Goal: Answer question/provide support: Share knowledge or assist other users

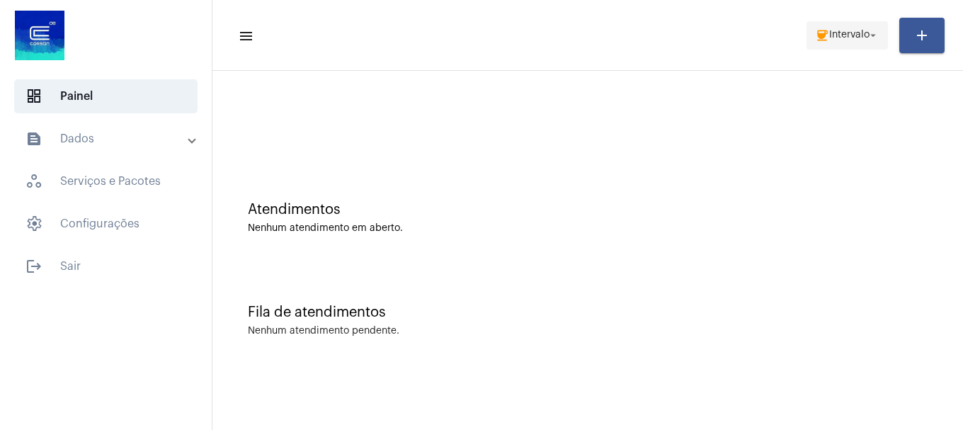
click at [856, 28] on span "coffee Intervalo arrow_drop_down" at bounding box center [847, 34] width 64 height 25
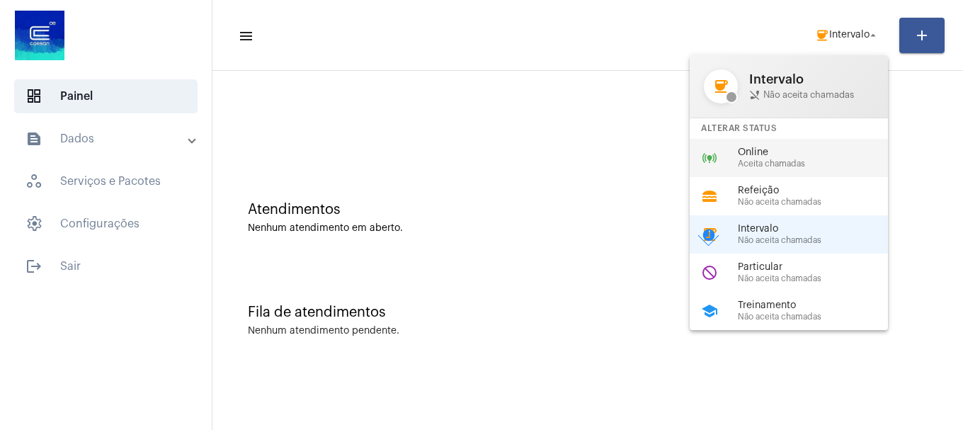
click at [774, 161] on span "Aceita chamadas" at bounding box center [817, 163] width 161 height 9
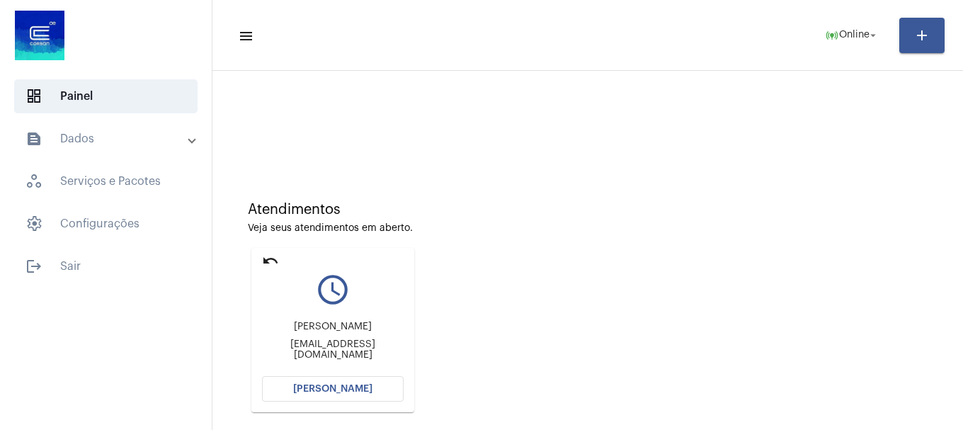
click at [386, 389] on button "[PERSON_NAME]" at bounding box center [333, 388] width 142 height 25
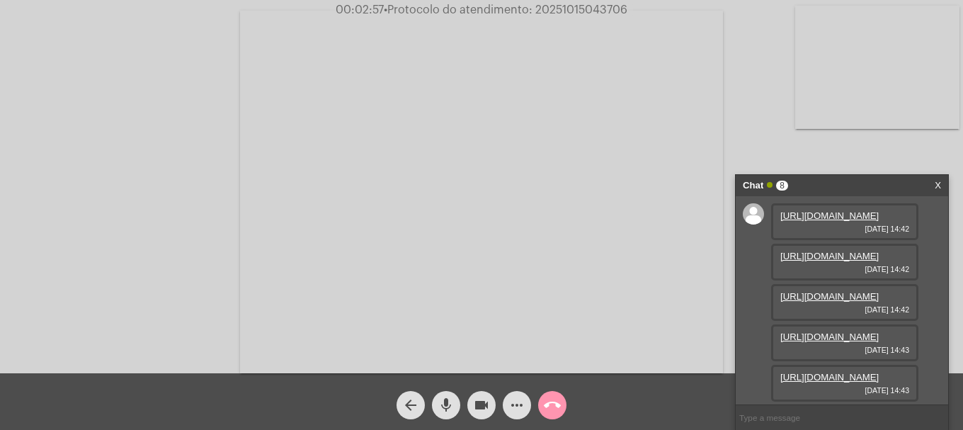
click at [851, 240] on div "[URL][DOMAIN_NAME] [DATE] 14:42" at bounding box center [844, 221] width 147 height 37
click at [854, 221] on link "[URL][DOMAIN_NAME]" at bounding box center [829, 215] width 98 height 11
click at [830, 261] on link "[URL][DOMAIN_NAME]" at bounding box center [829, 256] width 98 height 11
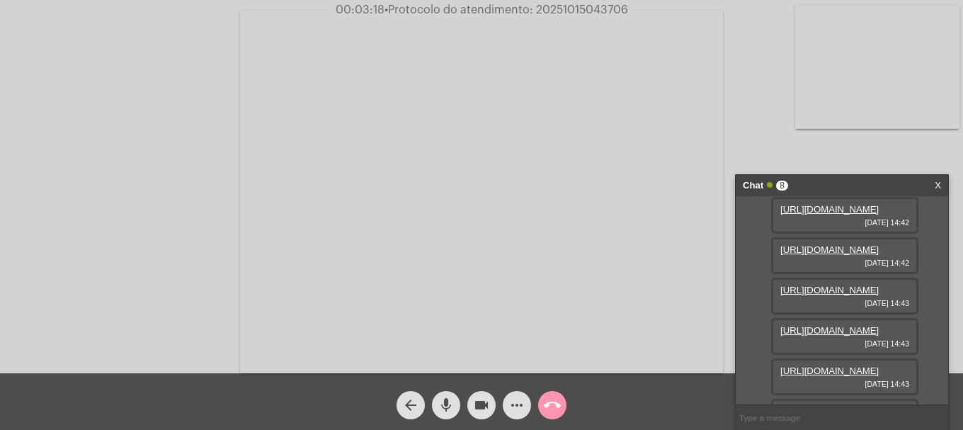
scroll to position [71, 0]
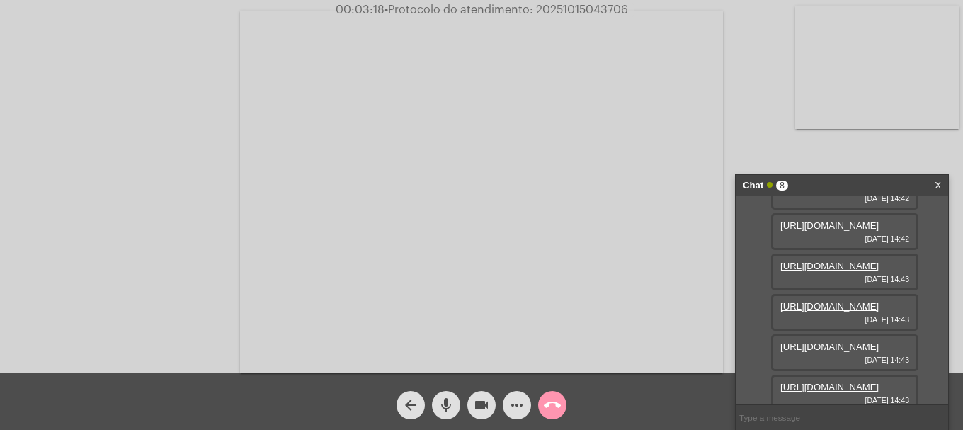
click at [856, 231] on link "[URL][DOMAIN_NAME]" at bounding box center [829, 225] width 98 height 11
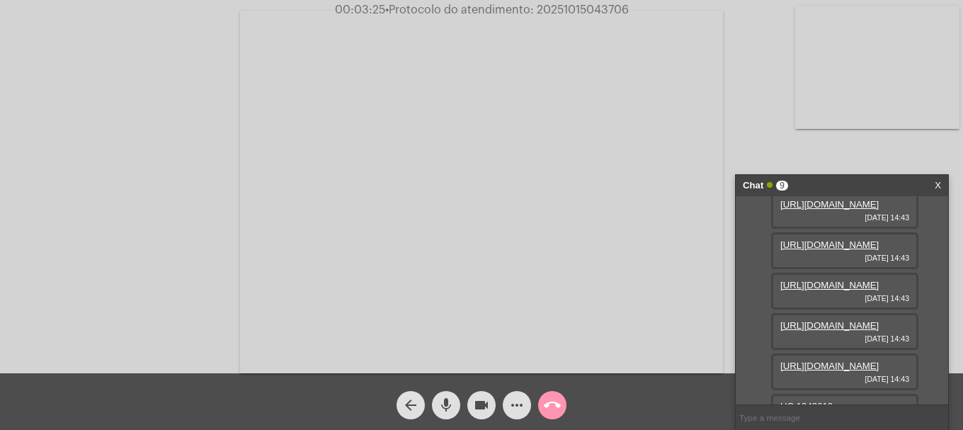
scroll to position [142, 0]
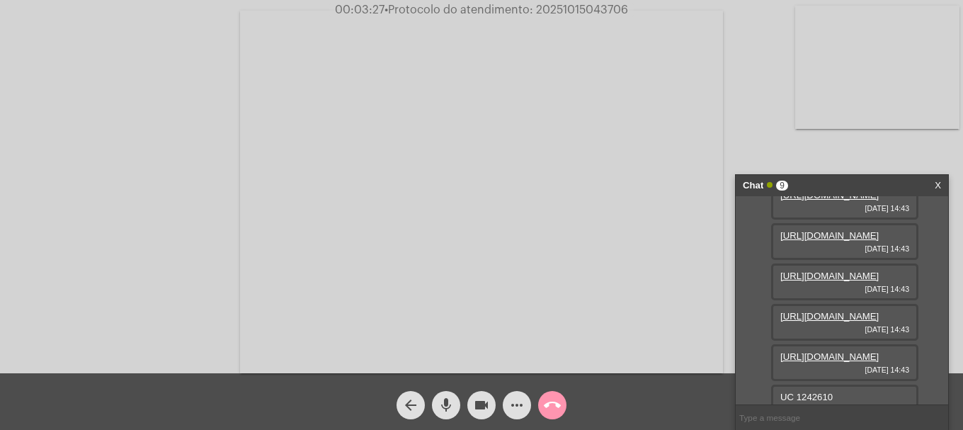
click at [840, 200] on link "[URL][DOMAIN_NAME]" at bounding box center [829, 195] width 98 height 11
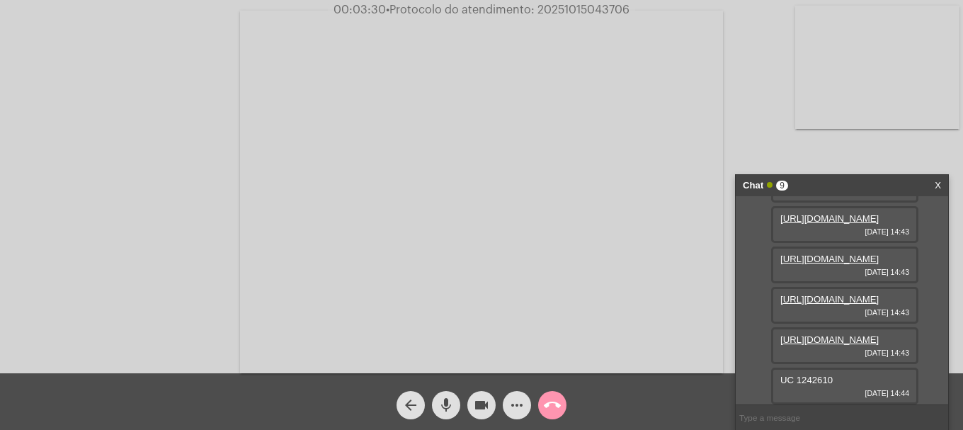
scroll to position [212, 0]
click at [839, 224] on link "[URL][DOMAIN_NAME]" at bounding box center [829, 218] width 98 height 11
click at [837, 264] on link "[URL][DOMAIN_NAME]" at bounding box center [829, 258] width 98 height 11
click at [827, 294] on link "[URL][DOMAIN_NAME]" at bounding box center [829, 299] width 98 height 11
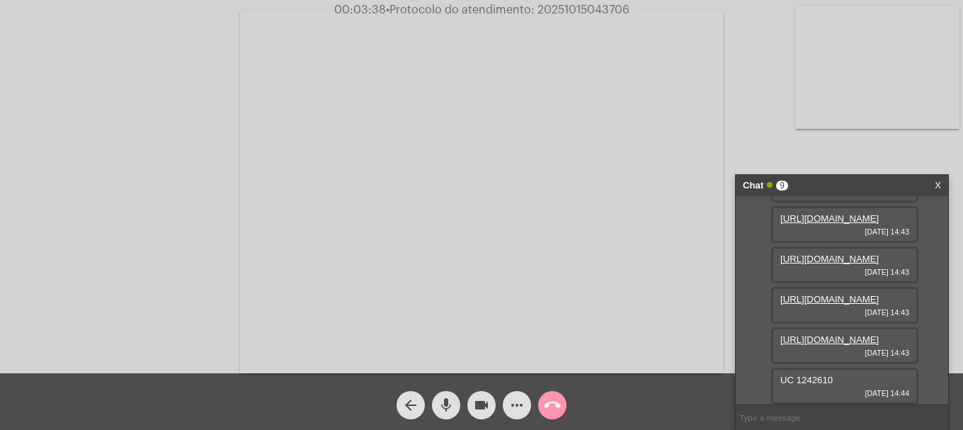
scroll to position [413, 0]
click at [832, 334] on link "[URL][DOMAIN_NAME]" at bounding box center [829, 339] width 98 height 11
drag, startPoint x: 809, startPoint y: 379, endPoint x: 834, endPoint y: 378, distance: 25.5
click at [834, 378] on div "UC 1242610 [DATE] 14:44" at bounding box center [844, 385] width 147 height 37
copy span "1242610"
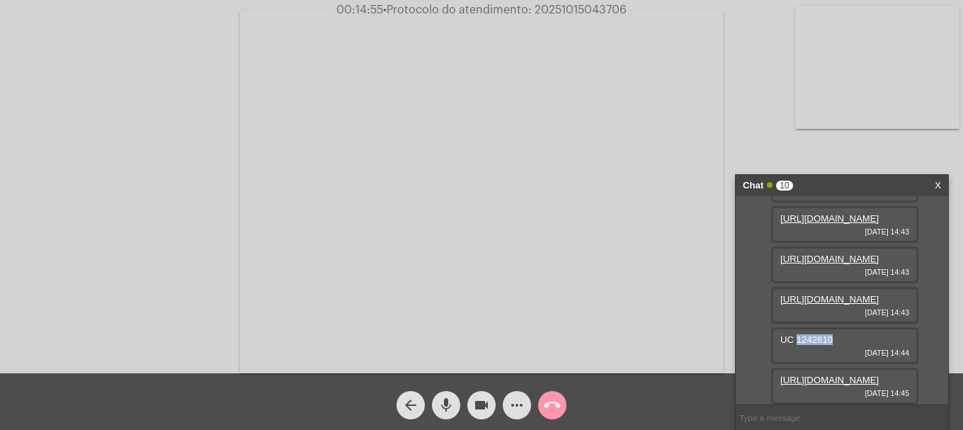
click at [517, 408] on mat-icon "more_horiz" at bounding box center [516, 404] width 17 height 17
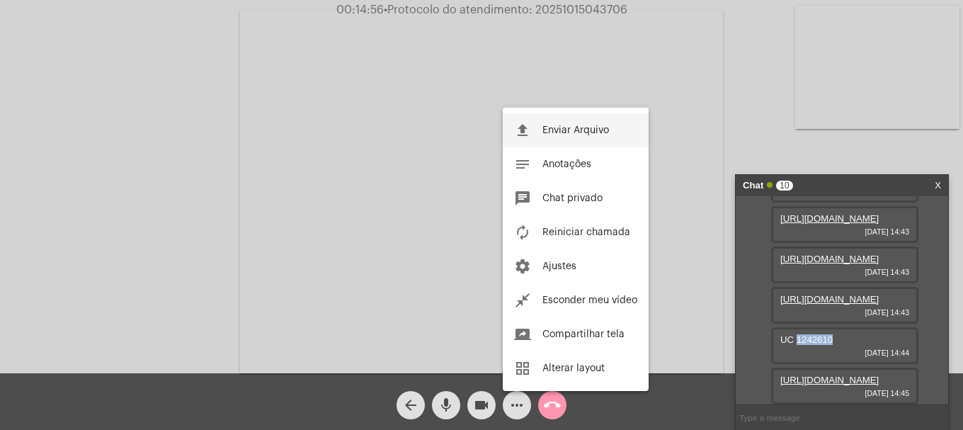
click at [559, 122] on button "file_upload Enviar Arquivo" at bounding box center [576, 130] width 146 height 34
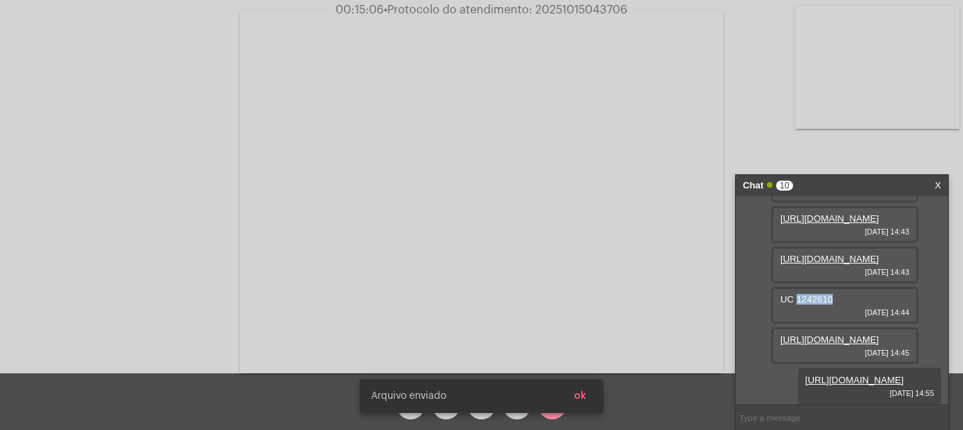
scroll to position [558, 0]
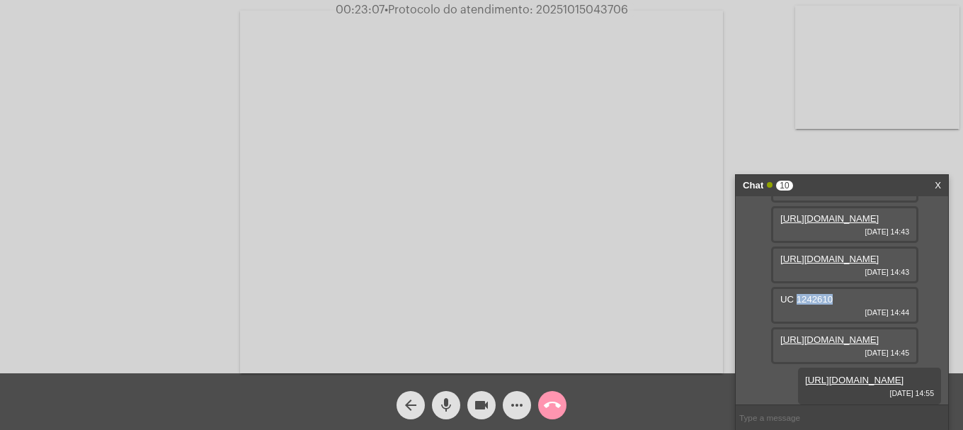
click at [562, 6] on span "• Protocolo do atendimento: 20251015043706" at bounding box center [505, 9] width 243 height 11
copy span "20251015043706"
drag, startPoint x: 816, startPoint y: 419, endPoint x: 819, endPoint y: 399, distance: 20.0
click at [817, 415] on input "text" at bounding box center [841, 417] width 212 height 25
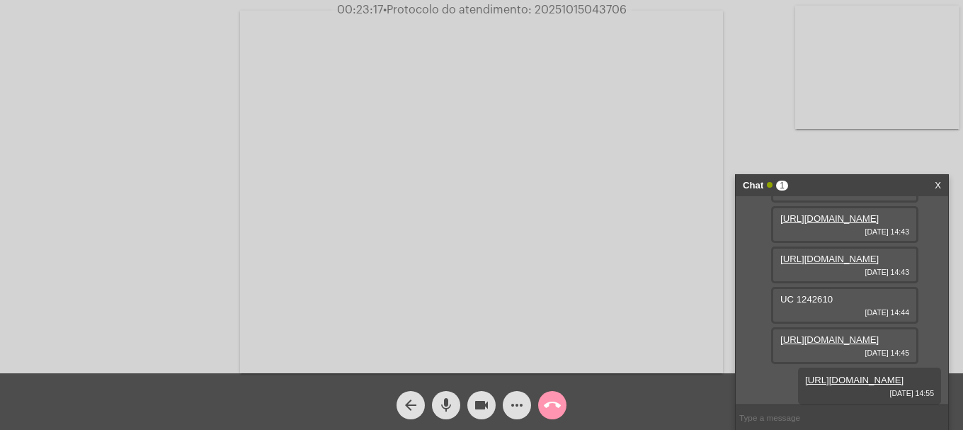
paste input "20251015043706"
type input "20251015043706"
click at [783, 420] on input "20251015043706" at bounding box center [841, 417] width 212 height 25
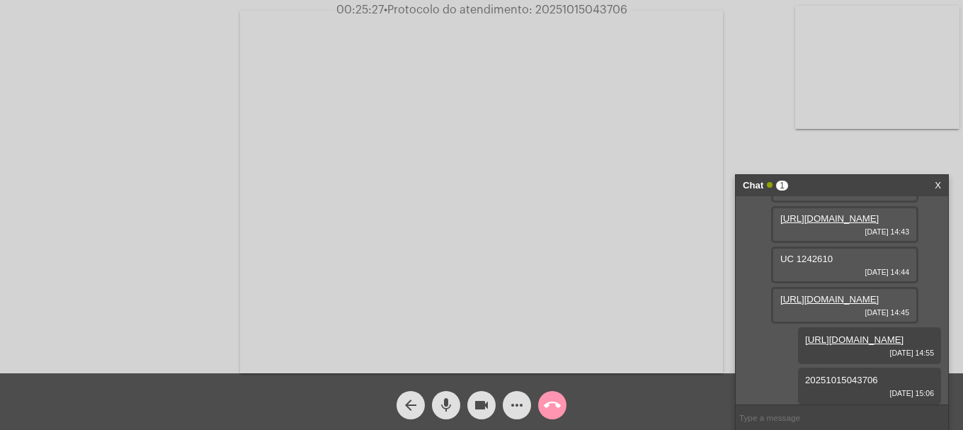
scroll to position [598, 0]
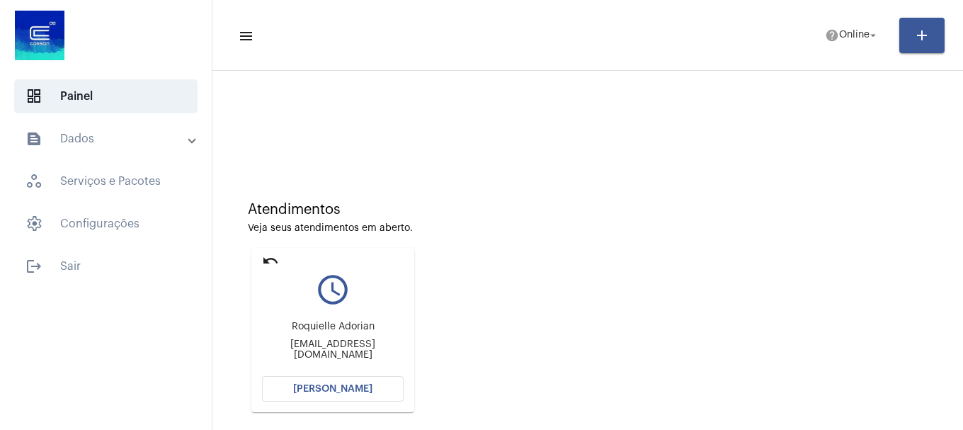
click at [361, 376] on button "[PERSON_NAME]" at bounding box center [333, 388] width 142 height 25
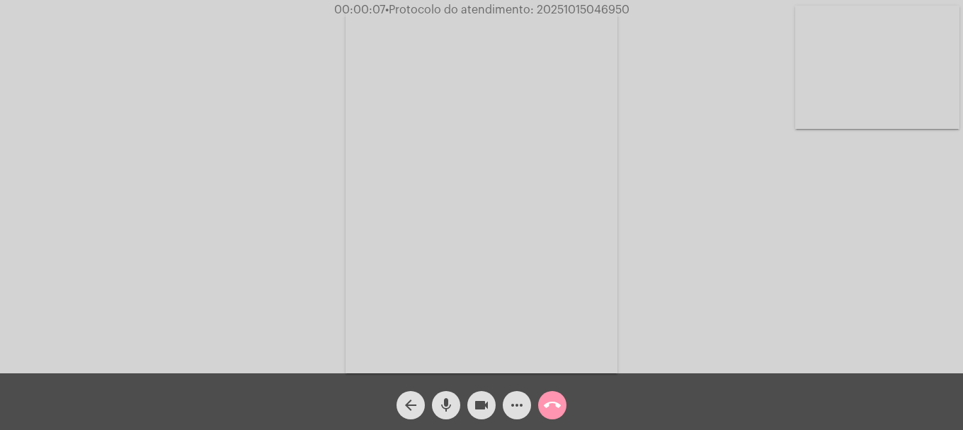
click at [449, 401] on mat-icon "mic" at bounding box center [445, 404] width 17 height 17
click at [449, 398] on mat-icon "mic_off" at bounding box center [445, 404] width 17 height 17
click at [893, 109] on video at bounding box center [877, 67] width 164 height 123
click at [517, 409] on mat-icon "more_horiz" at bounding box center [516, 404] width 17 height 17
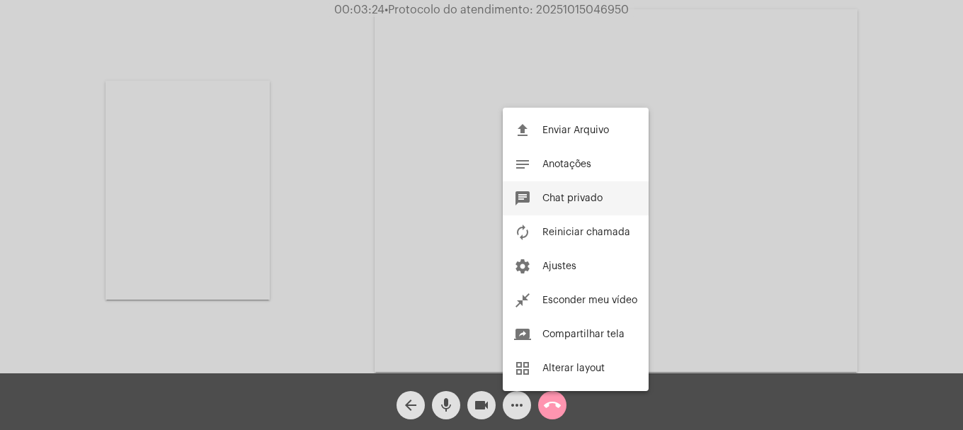
click at [572, 190] on button "chat Chat privado" at bounding box center [576, 198] width 146 height 34
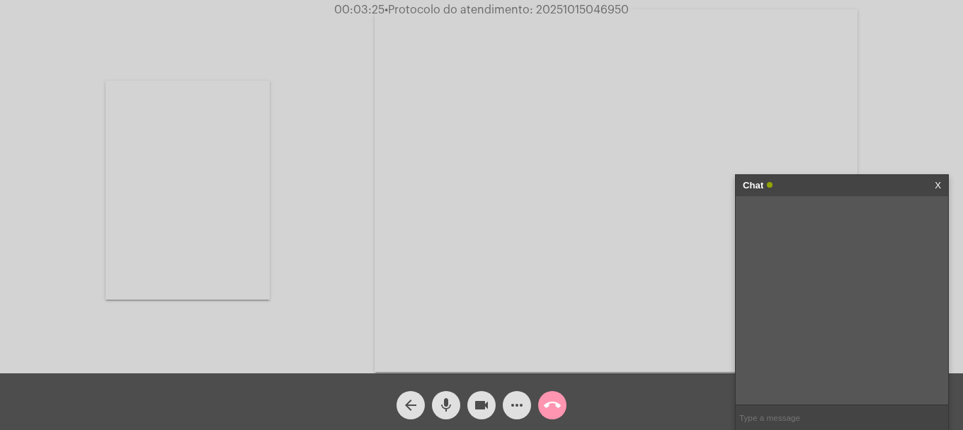
click at [786, 409] on input "text" at bounding box center [841, 417] width 212 height 25
type input "renata.almeida@corsan.com.br"
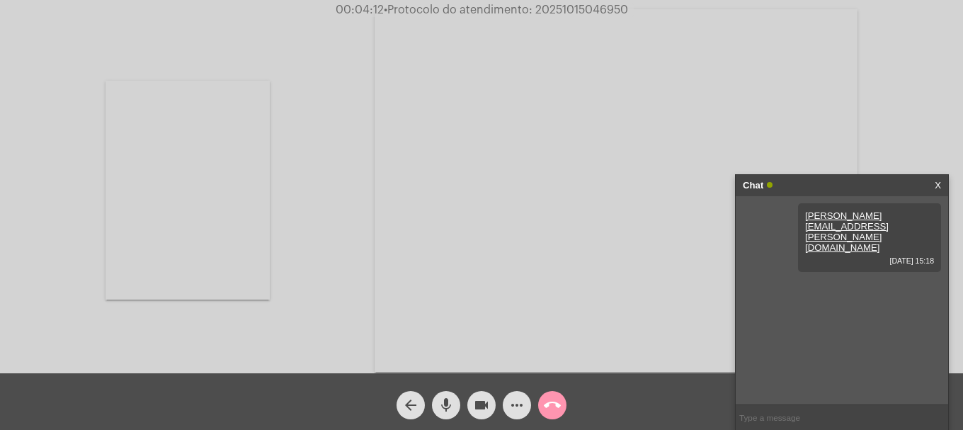
click at [147, 255] on video at bounding box center [187, 190] width 164 height 219
click at [558, 418] on span "call_end" at bounding box center [552, 405] width 17 height 28
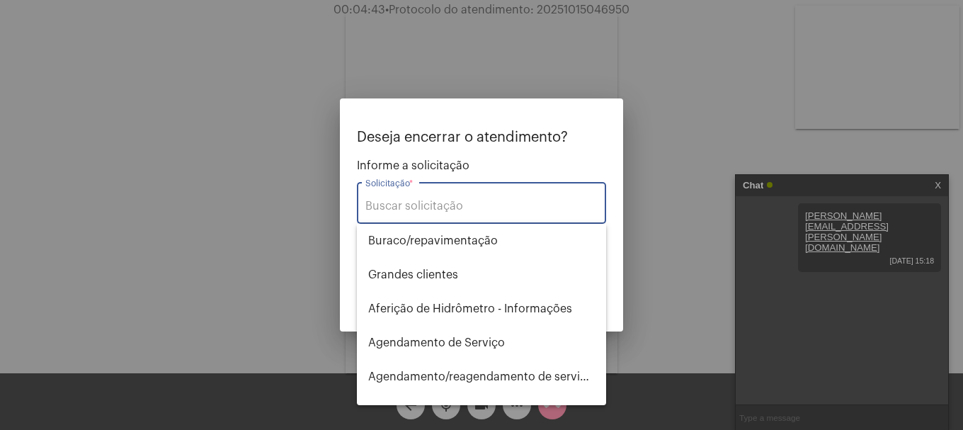
click at [464, 199] on div "Solicitação *" at bounding box center [481, 201] width 232 height 45
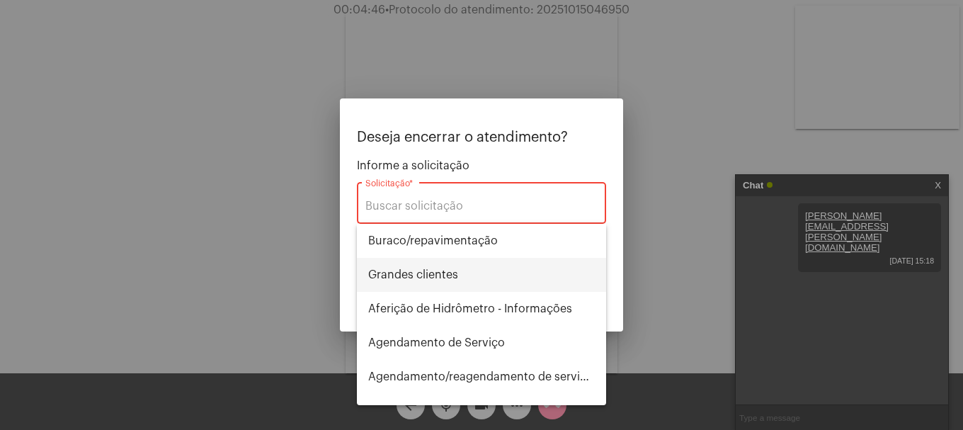
click at [502, 271] on span "⁠Grandes clientes" at bounding box center [481, 275] width 226 height 34
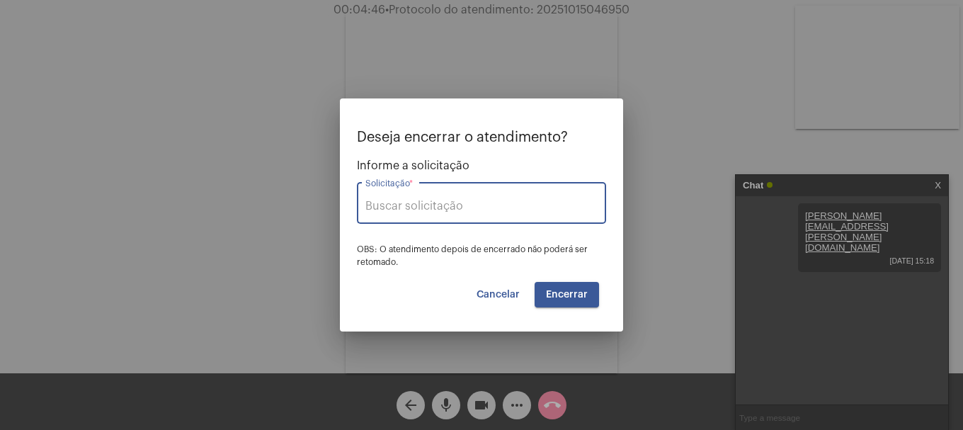
type input "⁠Grandes clientes"
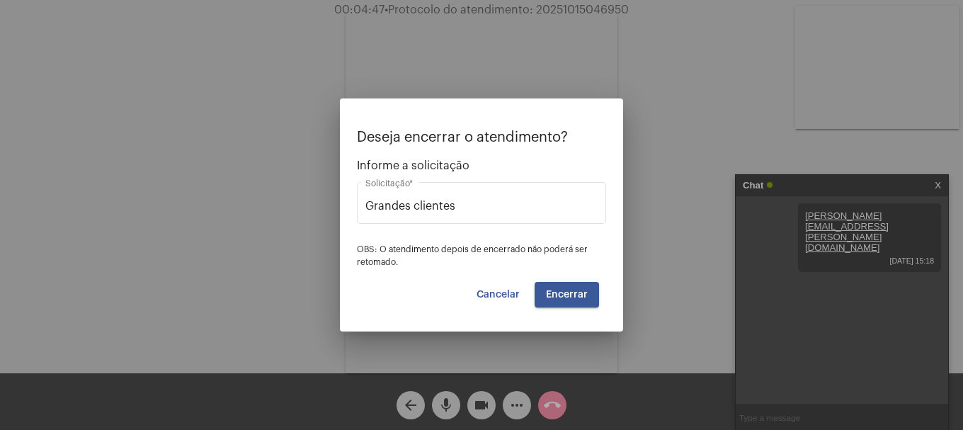
click at [605, 294] on div "Deseja encerrar o atendimento? Informe a solicitação ⁠Grandes clientes Solicita…" at bounding box center [481, 219] width 249 height 178
click at [594, 295] on button "Encerrar" at bounding box center [566, 294] width 64 height 25
click at [591, 295] on button "Encerrar" at bounding box center [566, 294] width 64 height 25
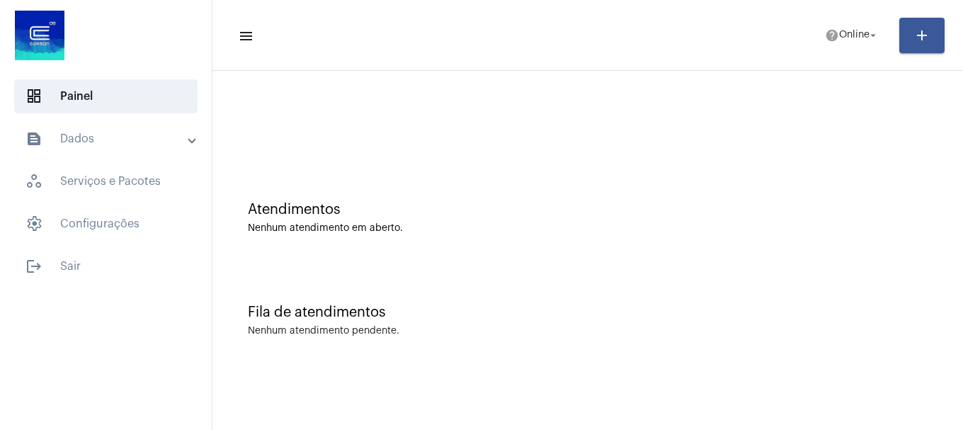
click at [508, 355] on div "Fila de atendimentos Nenhum atendimento pendente." at bounding box center [587, 313] width 736 height 103
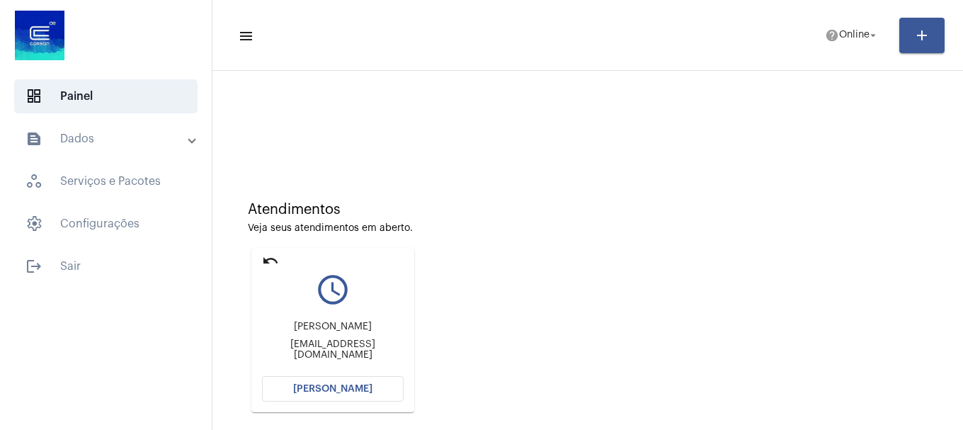
click at [270, 262] on mat-icon "undo" at bounding box center [270, 260] width 17 height 17
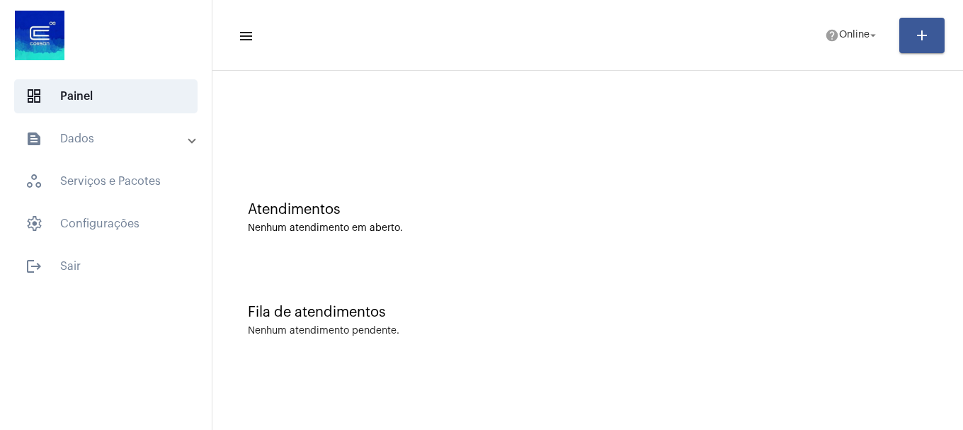
click at [838, 54] on mat-toolbar-row "menu help Online arrow_drop_down add" at bounding box center [587, 35] width 750 height 45
click at [825, 31] on mat-icon "help" at bounding box center [832, 35] width 14 height 14
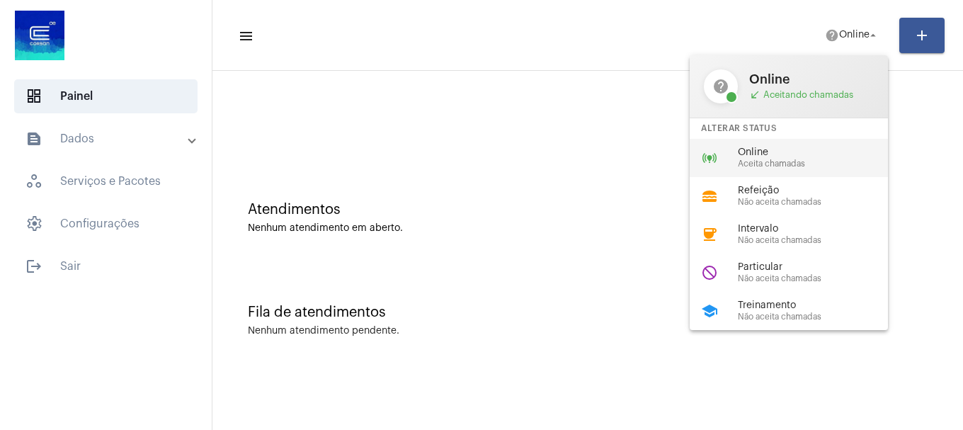
click at [822, 173] on div "online_prediction Online Aceita chamadas" at bounding box center [799, 158] width 221 height 38
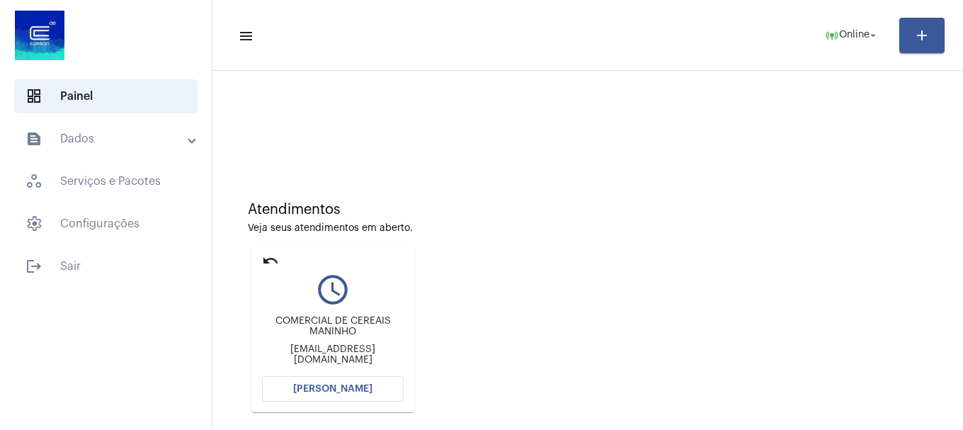
click at [316, 395] on button "[PERSON_NAME]" at bounding box center [333, 388] width 142 height 25
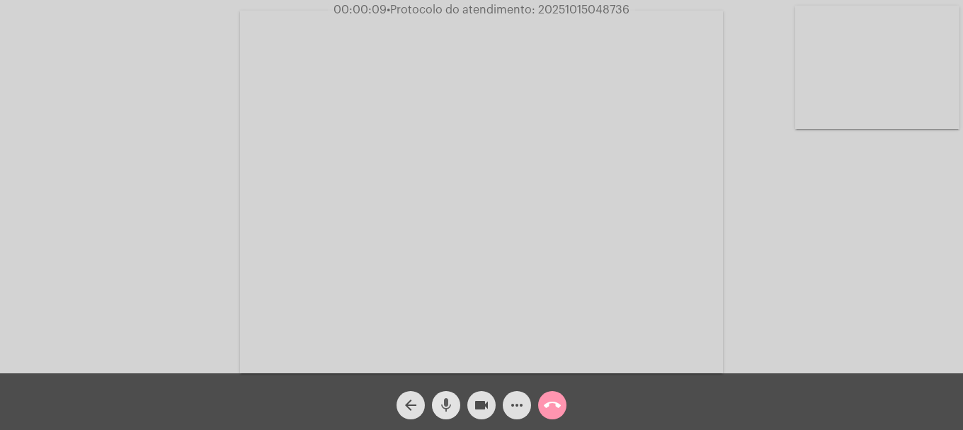
click at [449, 399] on mat-icon "mic" at bounding box center [445, 404] width 17 height 17
click at [449, 399] on mat-icon "mic_off" at bounding box center [445, 404] width 17 height 17
click at [449, 399] on mat-icon "mic" at bounding box center [445, 404] width 17 height 17
click at [449, 399] on mat-icon "mic_off" at bounding box center [445, 404] width 17 height 17
click at [851, 105] on video at bounding box center [877, 67] width 164 height 123
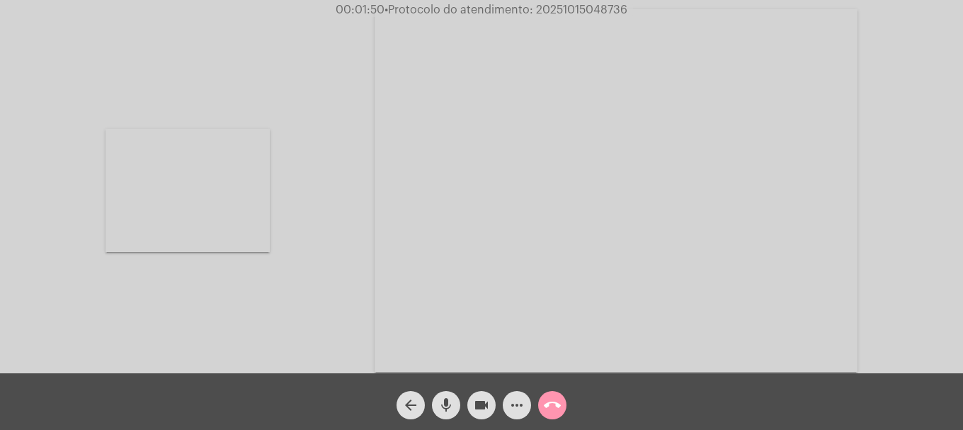
click at [195, 199] on video at bounding box center [187, 190] width 164 height 123
click at [851, 113] on video at bounding box center [877, 67] width 164 height 123
click at [242, 241] on video at bounding box center [187, 190] width 164 height 123
click at [481, 408] on mat-icon "videocam" at bounding box center [481, 404] width 17 height 17
click at [442, 413] on button "mic" at bounding box center [446, 405] width 28 height 28
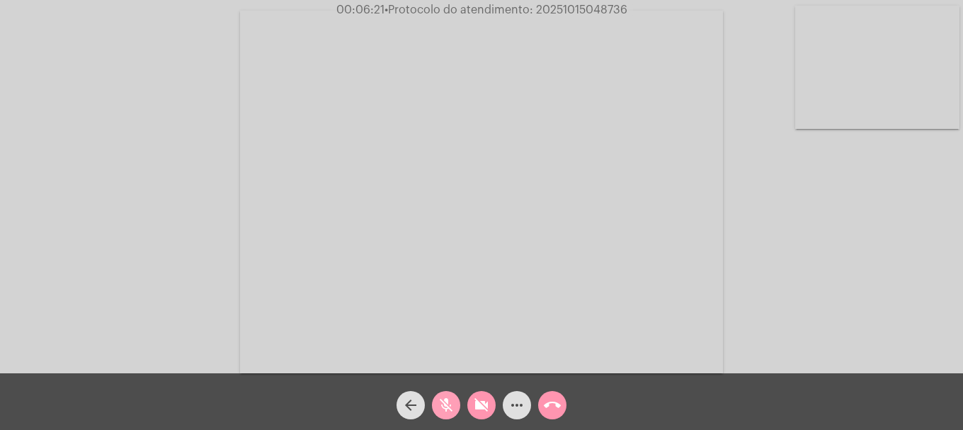
click at [449, 405] on mat-icon "mic_off" at bounding box center [445, 404] width 17 height 17
click at [469, 405] on button "videocam_off" at bounding box center [481, 405] width 28 height 28
click at [478, 411] on mat-icon "videocam" at bounding box center [481, 404] width 17 height 17
click at [447, 410] on mat-icon "mic" at bounding box center [445, 404] width 17 height 17
click at [488, 409] on mat-icon "videocam_off" at bounding box center [481, 404] width 17 height 17
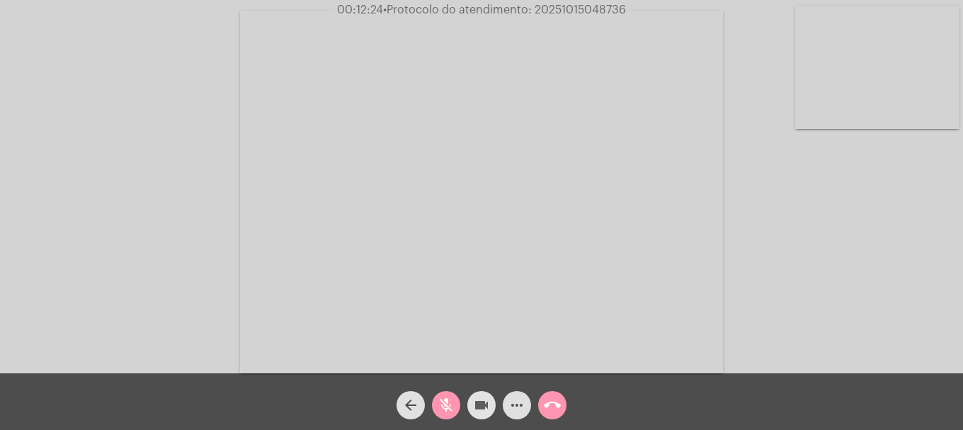
click at [443, 406] on mat-icon "mic_off" at bounding box center [445, 404] width 17 height 17
click at [516, 406] on mat-icon "more_horiz" at bounding box center [516, 404] width 17 height 17
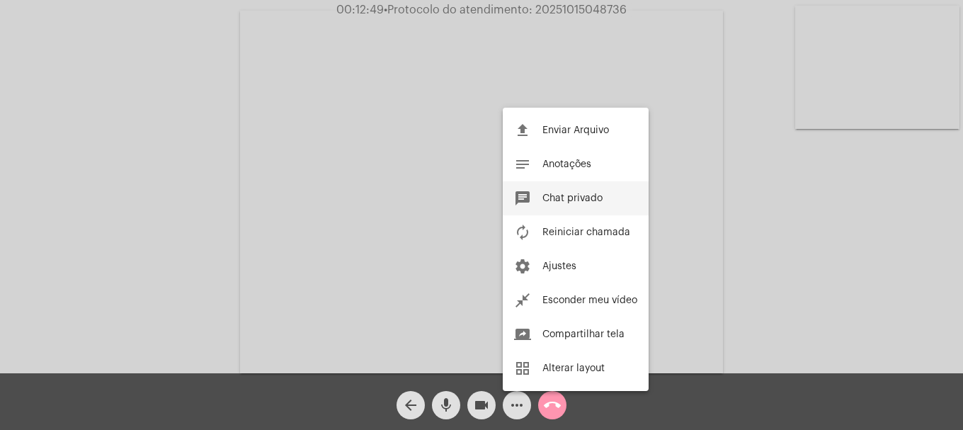
click at [563, 202] on span "Chat privado" at bounding box center [572, 198] width 60 height 10
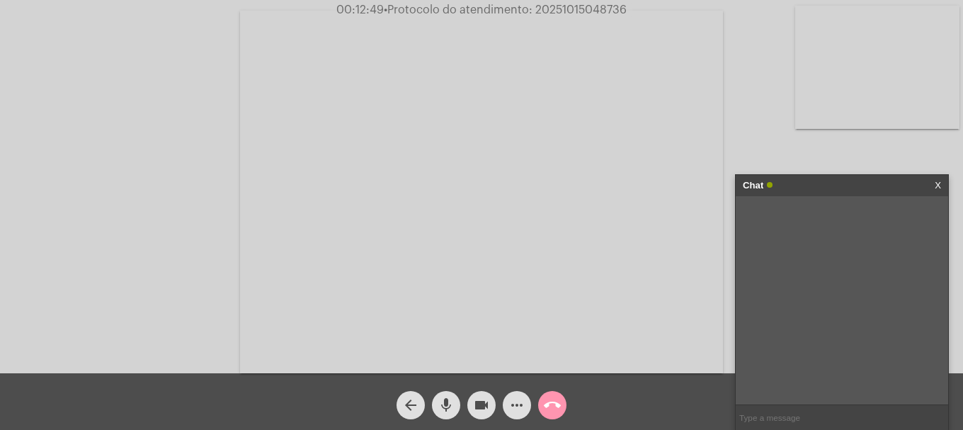
click at [825, 421] on input "text" at bounding box center [841, 417] width 212 height 25
type input "oi"
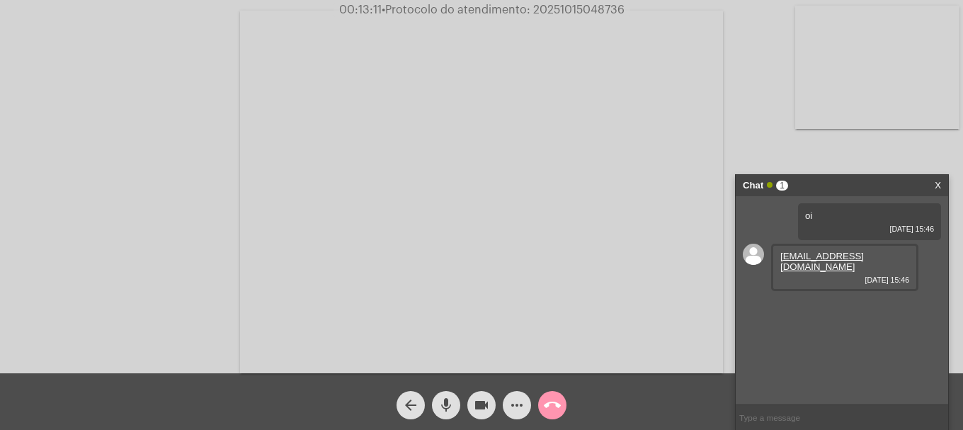
drag, startPoint x: 884, startPoint y: 258, endPoint x: 772, endPoint y: 258, distance: 111.8
click at [772, 258] on div "arrozmaninho@terra.com.br 15/10/2025 15:46" at bounding box center [844, 266] width 147 height 47
copy link "o@terra.com.br"
click at [929, 346] on div "oi 15/10/2025 15:46 arrozmaninho@terra.com.br 15/10/2025 15:46 Jordana Olinski …" at bounding box center [841, 300] width 212 height 208
drag, startPoint x: 886, startPoint y: 335, endPoint x: 819, endPoint y: 335, distance: 67.2
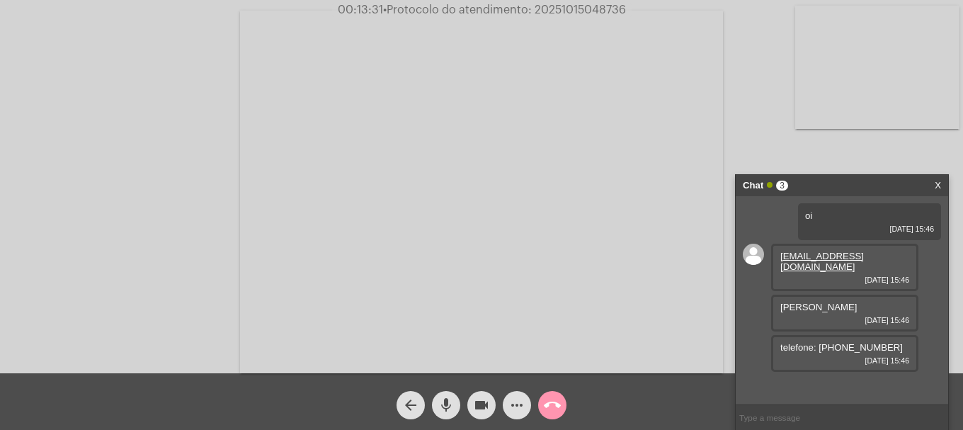
click at [819, 335] on div "telefone: 51 998332714 15/10/2025 15:46" at bounding box center [844, 353] width 147 height 37
copy span "51 998332714"
click at [554, 6] on span "• Protocolo do atendimento: 20251015048736" at bounding box center [505, 9] width 243 height 11
click at [554, 3] on span "00:14:08 • Protocolo do atendimento: 20251015048736" at bounding box center [481, 10] width 303 height 14
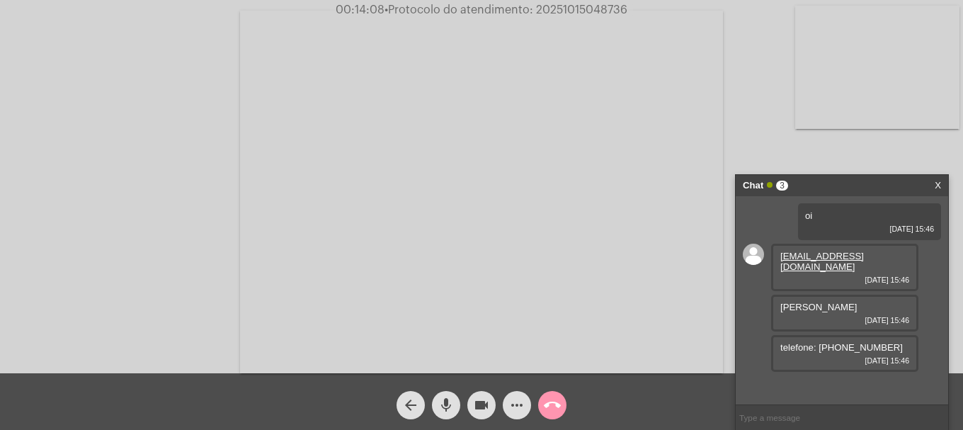
click at [554, 13] on span "• Protocolo do atendimento: 20251015048736" at bounding box center [505, 9] width 243 height 11
click at [554, 12] on span "• Protocolo do atendimento: 20251015048736" at bounding box center [505, 9] width 243 height 11
click at [859, 423] on input "text" at bounding box center [841, 417] width 212 height 25
paste input "20251015048736"
type input "20251015048736"
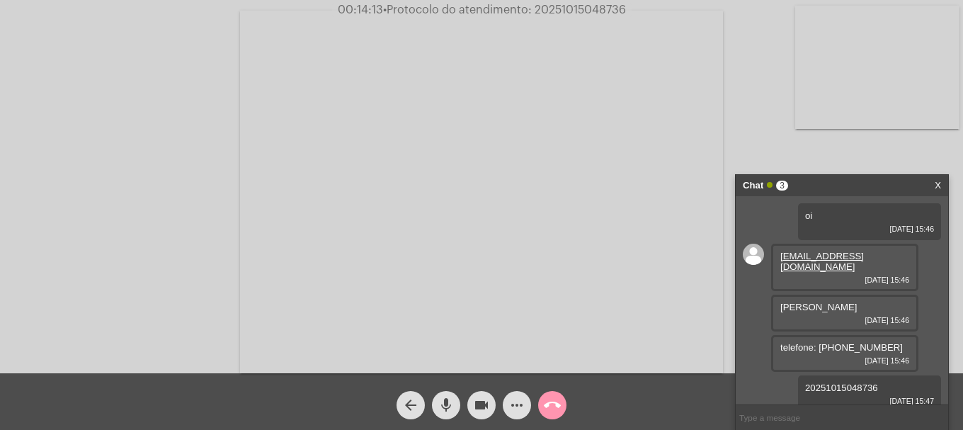
click at [547, 408] on mat-icon "call_end" at bounding box center [552, 404] width 17 height 17
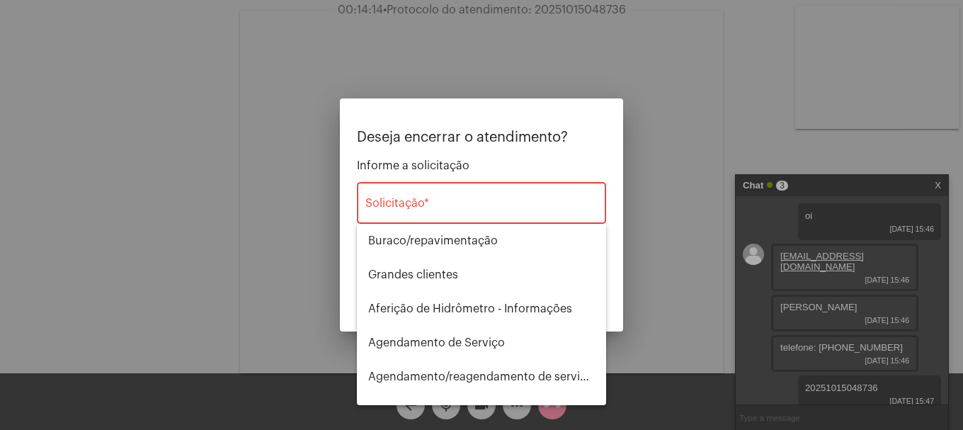
click at [523, 222] on div "Solicitação *" at bounding box center [481, 201] width 232 height 45
click at [527, 216] on div "Solicitação *" at bounding box center [481, 201] width 232 height 45
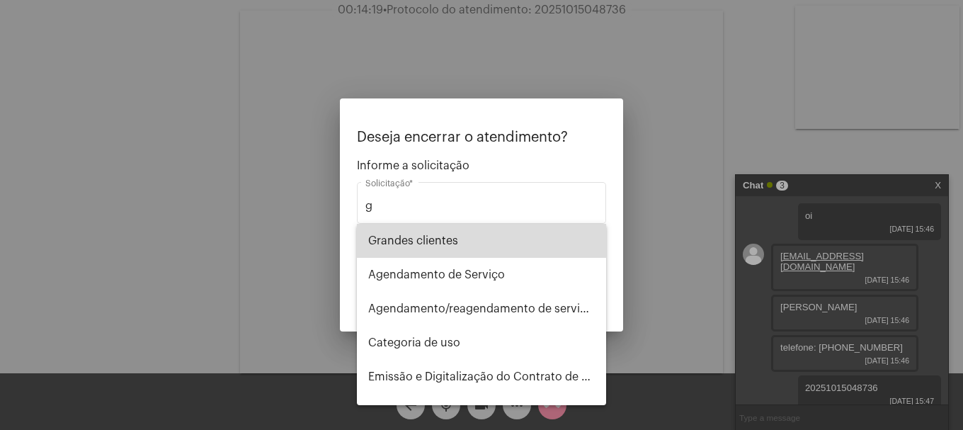
click at [524, 237] on span "⁠Grandes clientes" at bounding box center [481, 241] width 226 height 34
type input "⁠Grandes clientes"
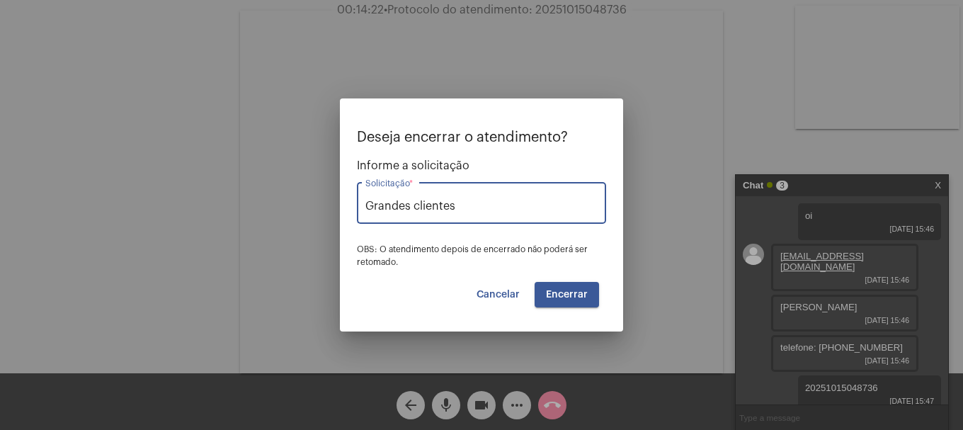
click at [582, 298] on span "Encerrar" at bounding box center [567, 294] width 42 height 10
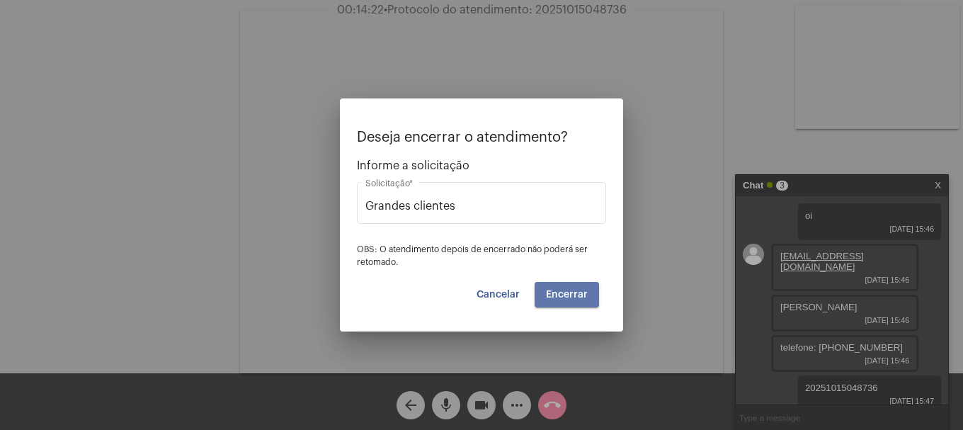
click at [582, 298] on span "Encerrar" at bounding box center [567, 294] width 42 height 10
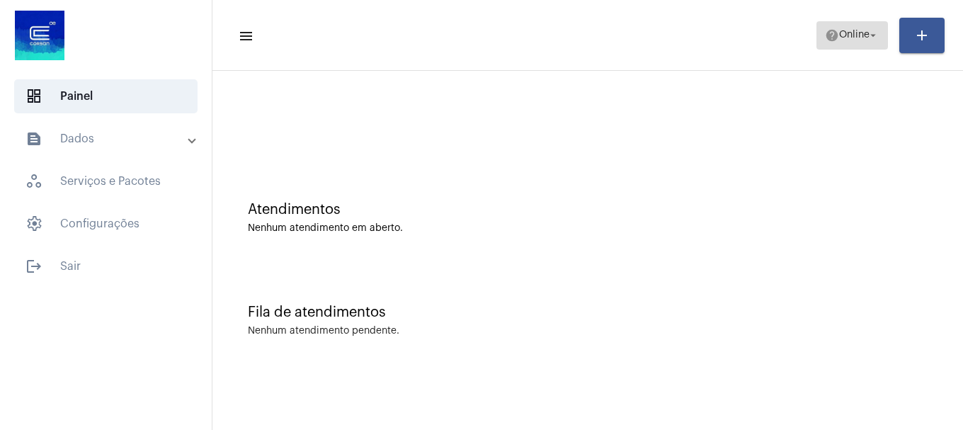
click at [859, 36] on span "Online" at bounding box center [854, 35] width 30 height 10
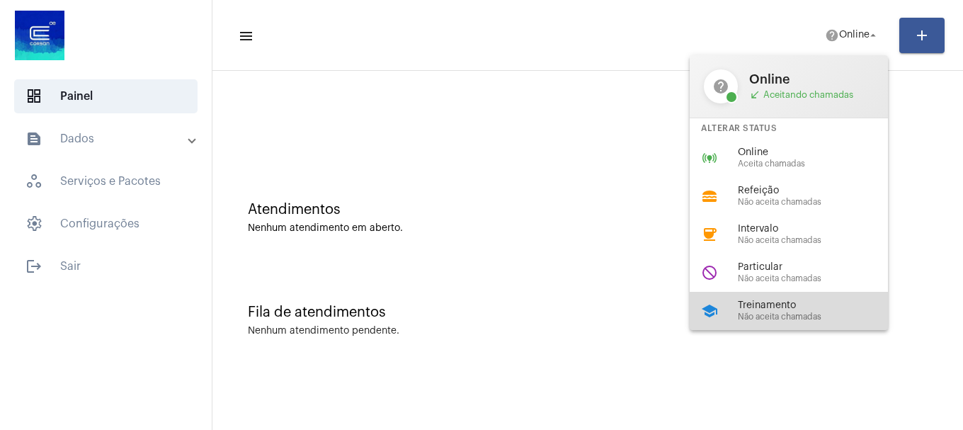
click at [774, 300] on span "Treinamento" at bounding box center [817, 305] width 161 height 11
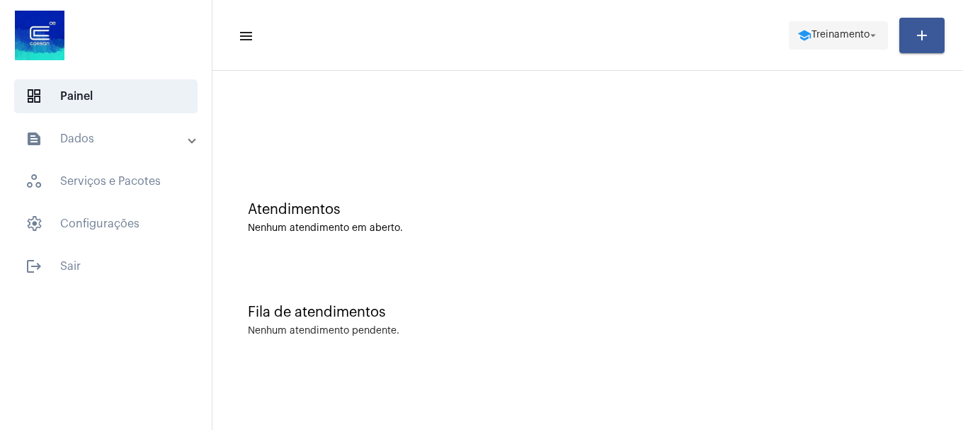
click at [830, 28] on span "school Treinamento arrow_drop_down" at bounding box center [838, 34] width 82 height 25
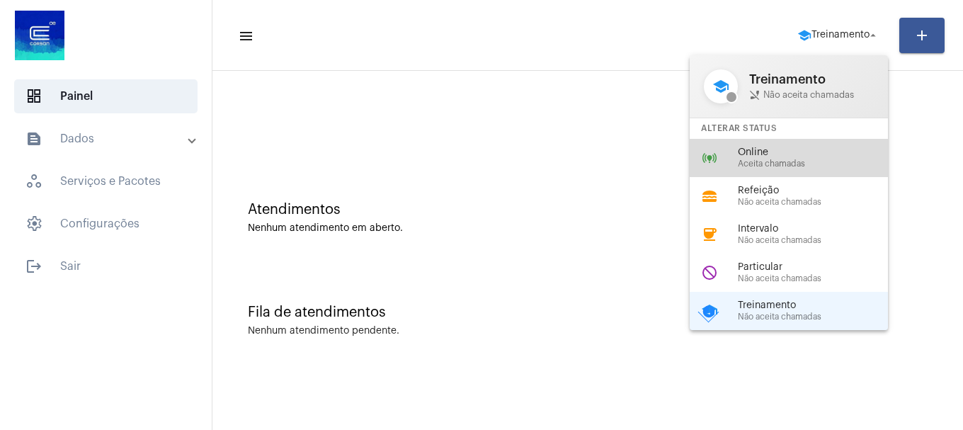
click at [796, 165] on span "Aceita chamadas" at bounding box center [817, 163] width 161 height 9
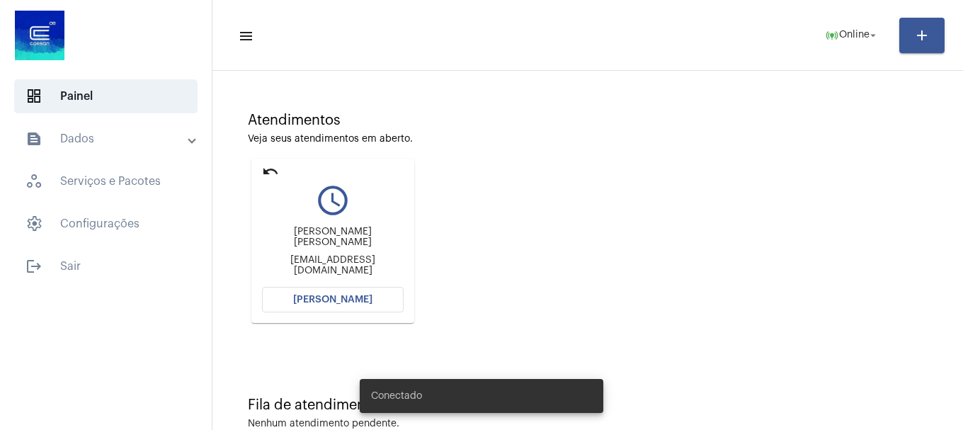
scroll to position [124, 0]
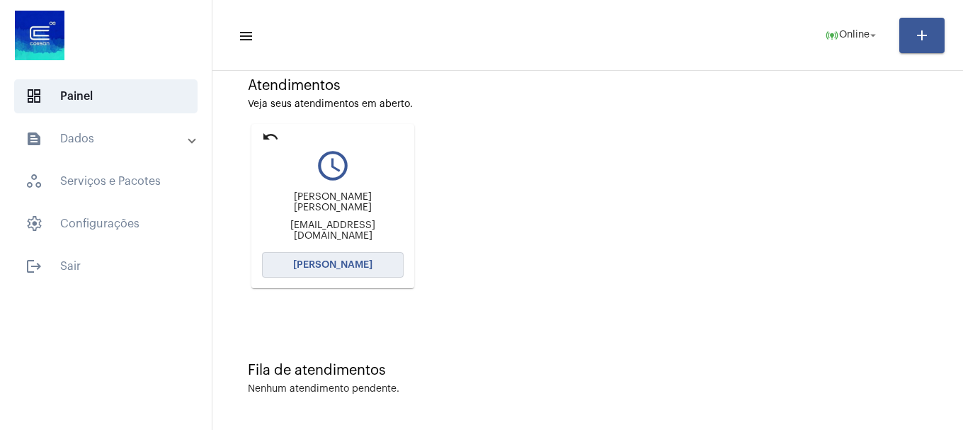
click at [391, 265] on button "[PERSON_NAME]" at bounding box center [333, 264] width 142 height 25
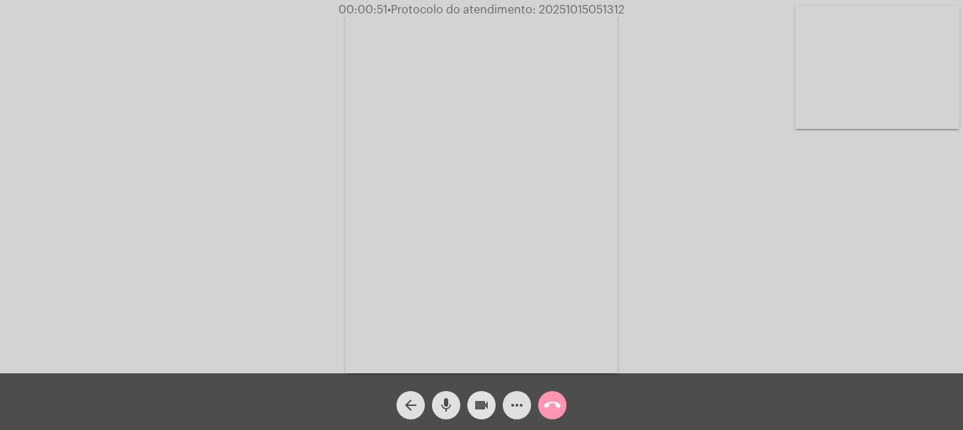
click at [490, 394] on button "videocam" at bounding box center [481, 405] width 28 height 28
click at [449, 403] on mat-icon "mic" at bounding box center [445, 404] width 17 height 17
drag, startPoint x: 482, startPoint y: 403, endPoint x: 440, endPoint y: 402, distance: 41.8
click at [477, 402] on mat-icon "videocam_off" at bounding box center [481, 404] width 17 height 17
click at [427, 405] on div "arrow_back" at bounding box center [410, 401] width 35 height 35
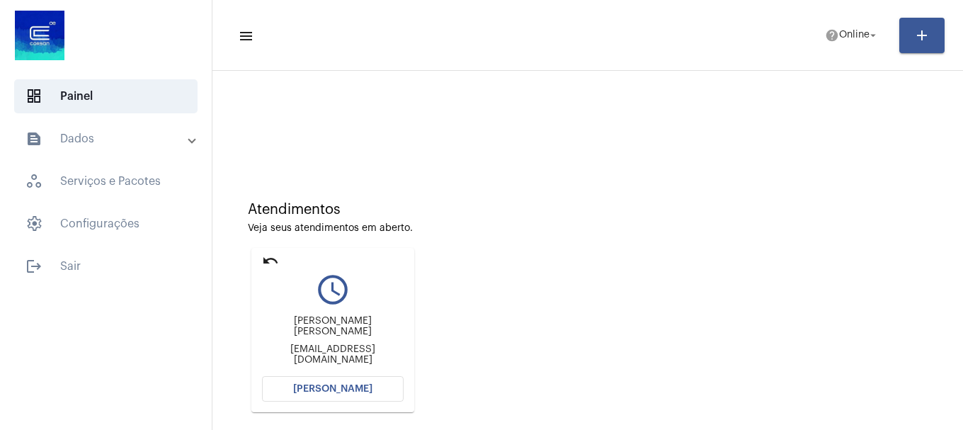
click at [356, 384] on span "[PERSON_NAME]" at bounding box center [332, 389] width 79 height 10
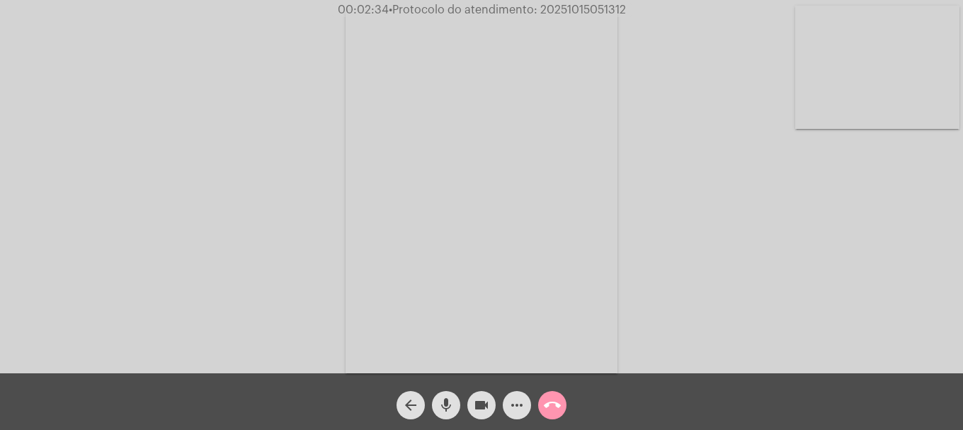
click at [871, 120] on video at bounding box center [877, 67] width 164 height 123
click at [561, 401] on button "call_end" at bounding box center [552, 405] width 28 height 28
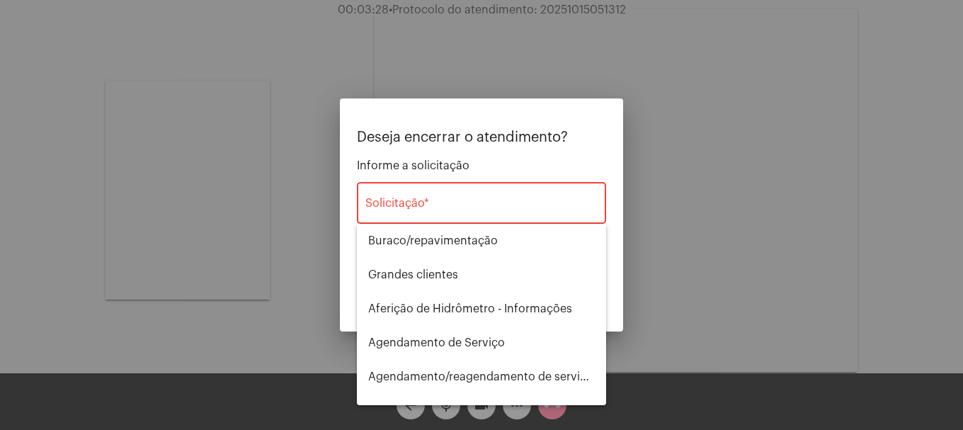
click at [509, 214] on div "Solicitação *" at bounding box center [481, 201] width 232 height 45
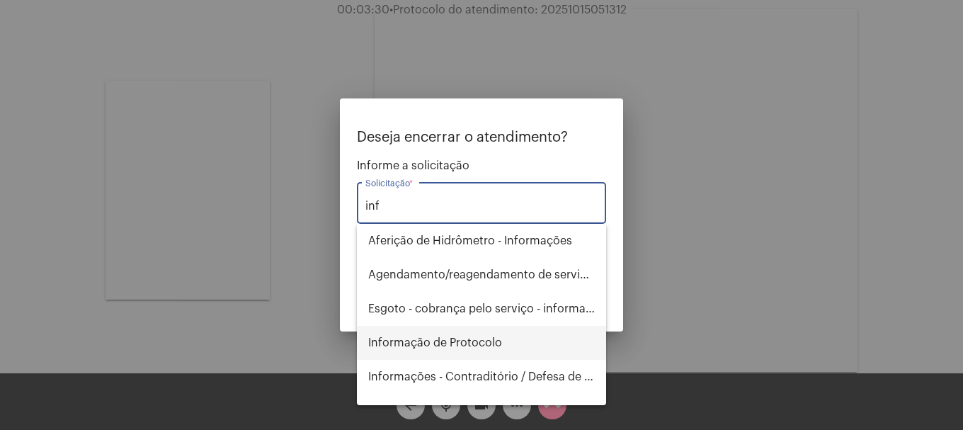
click at [416, 348] on span "Informação de Protocolo" at bounding box center [481, 343] width 226 height 34
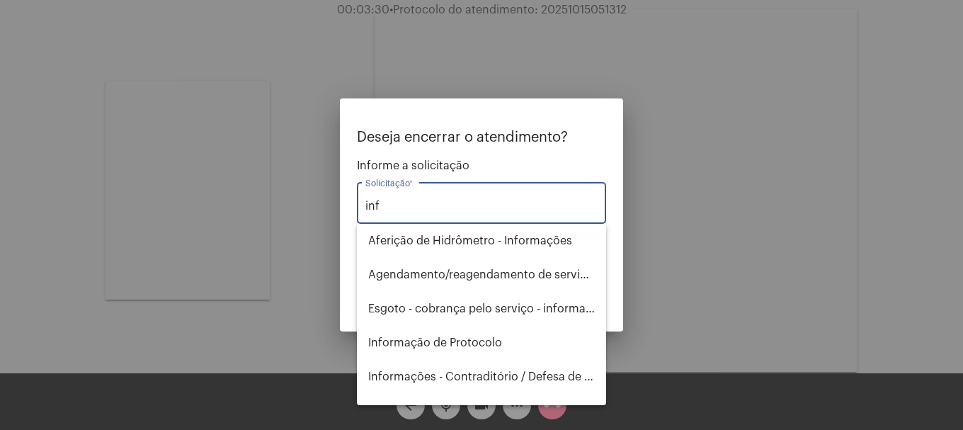
type input "Informação de Protocolo"
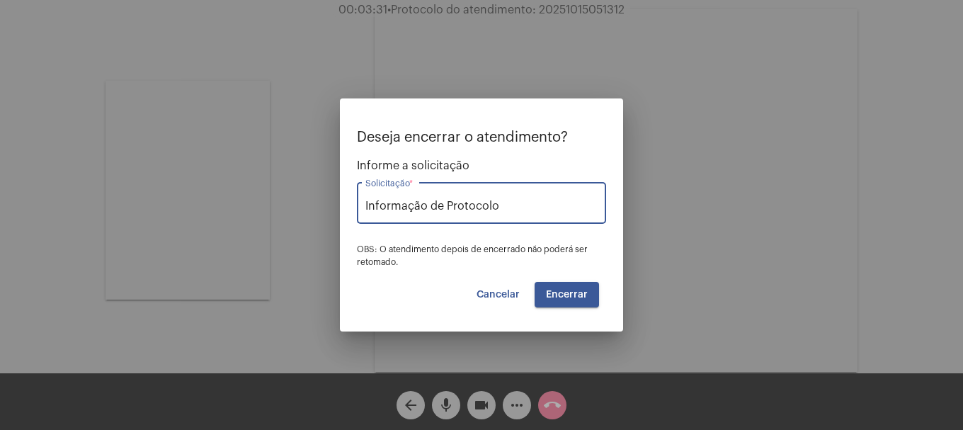
click at [566, 303] on button "Encerrar" at bounding box center [566, 294] width 64 height 25
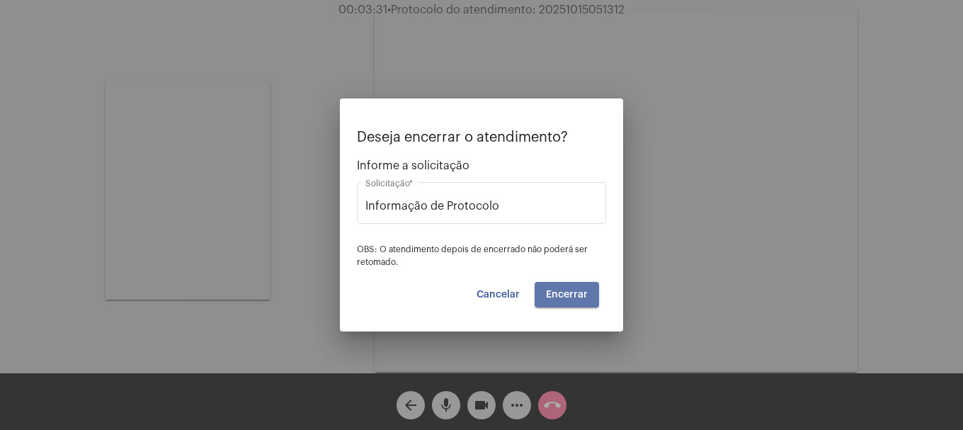
click at [566, 303] on button "Encerrar" at bounding box center [566, 294] width 64 height 25
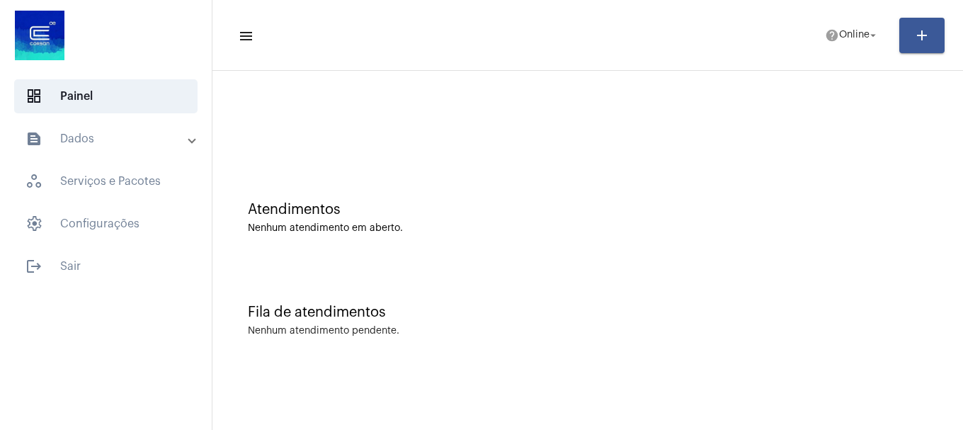
click at [108, 115] on mat-list "dashboard Painel text_snippet_outlined Dados history_outlined Histórico schedul…" at bounding box center [106, 178] width 212 height 209
click at [105, 129] on mat-expansion-panel-header "text_snippet_outlined Dados" at bounding box center [109, 139] width 203 height 34
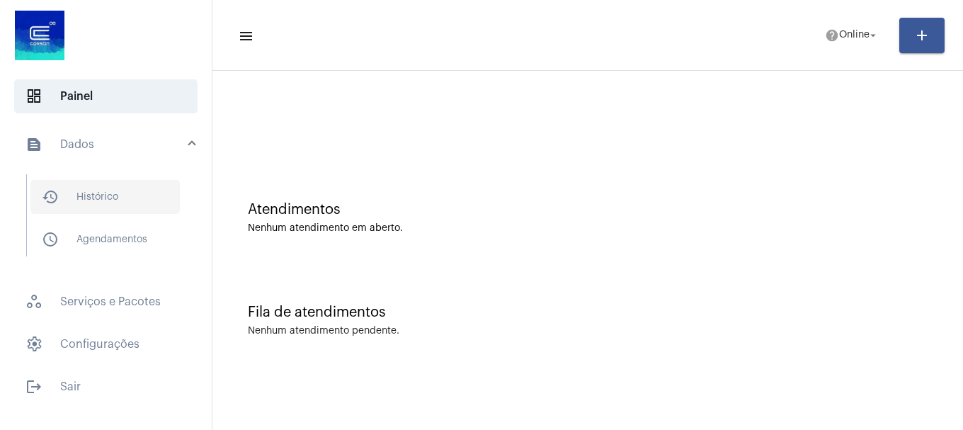
click at [86, 205] on span "history_outlined Histórico" at bounding box center [104, 197] width 149 height 34
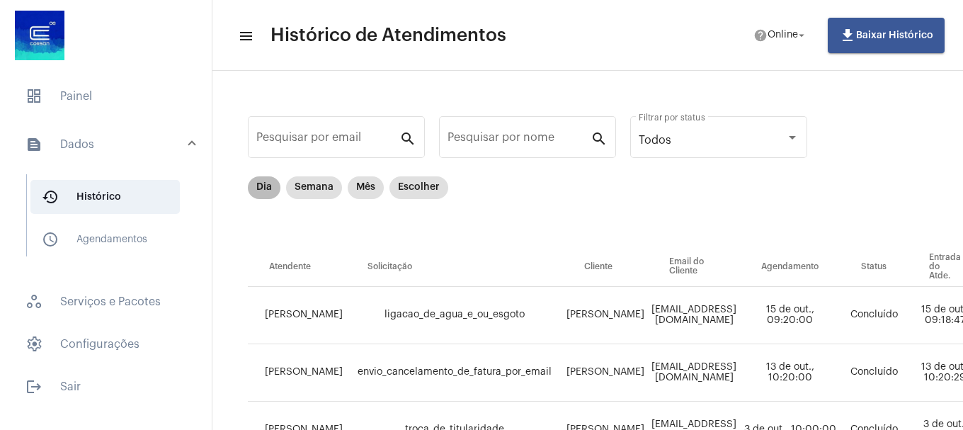
drag, startPoint x: 257, startPoint y: 211, endPoint x: 265, endPoint y: 190, distance: 22.2
click at [258, 204] on mat-chip-list "Dia Semana Mês Escolher" at bounding box center [348, 211] width 200 height 71
click at [265, 190] on mat-chip "Dia" at bounding box center [264, 187] width 33 height 23
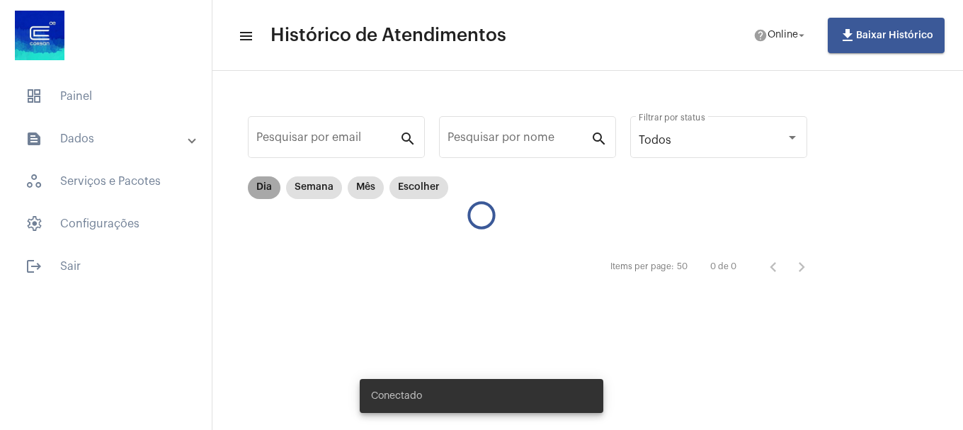
click at [266, 193] on mat-chip "Dia" at bounding box center [264, 187] width 33 height 23
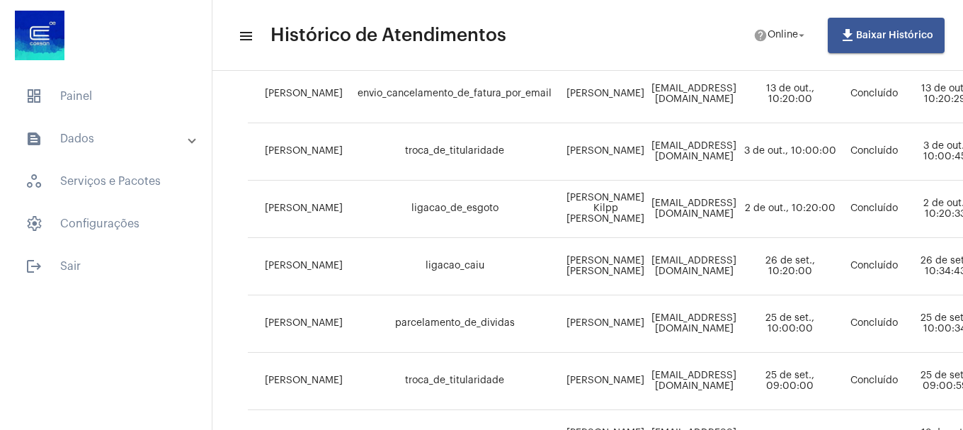
scroll to position [283, 0]
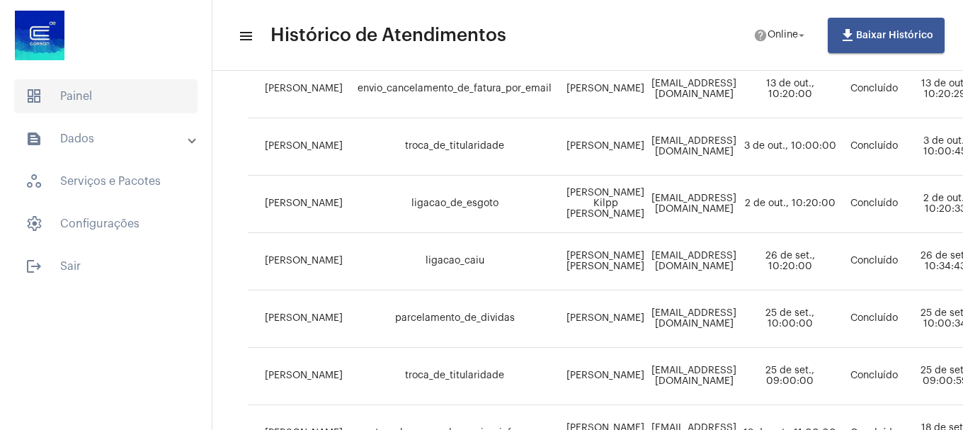
click at [71, 96] on span "dashboard Painel" at bounding box center [105, 96] width 183 height 34
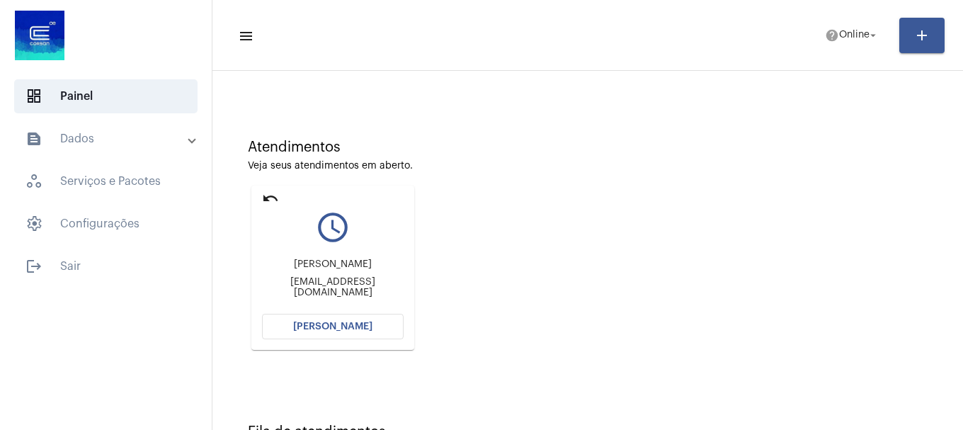
scroll to position [124, 0]
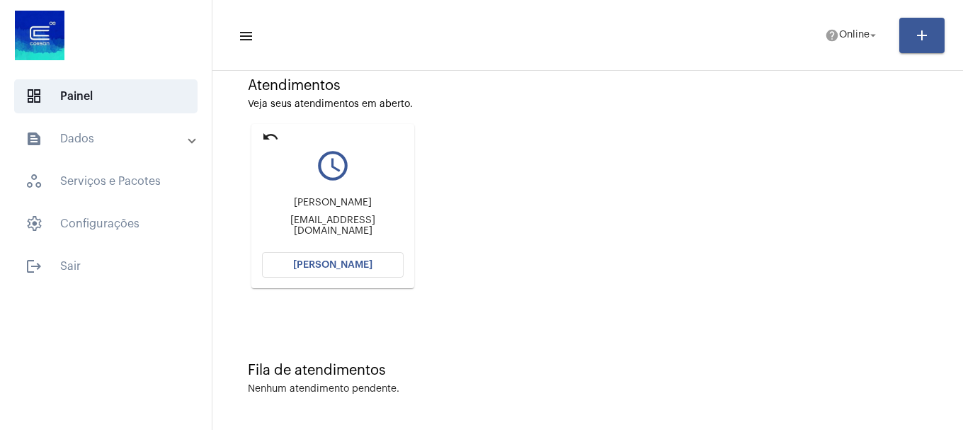
click at [349, 281] on mat-card "undo query_builder charles charlesbastos12@gmail.com Abrir Chamada" at bounding box center [332, 206] width 163 height 164
click at [345, 271] on button "[PERSON_NAME]" at bounding box center [333, 264] width 142 height 25
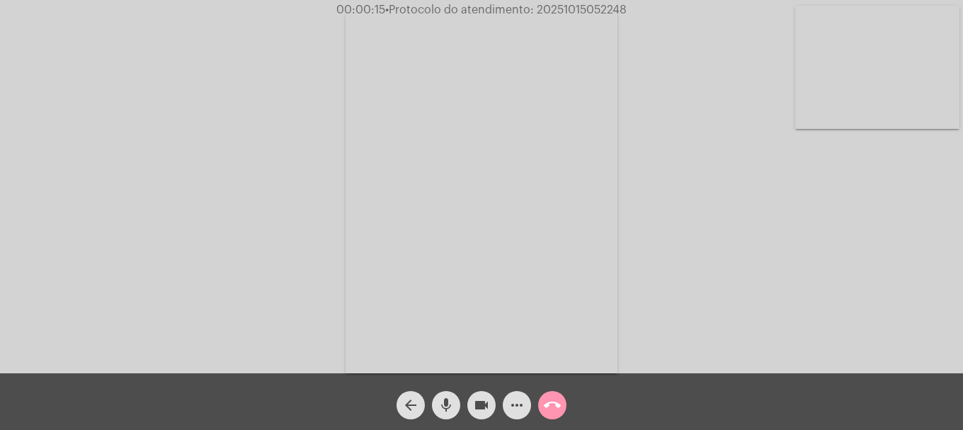
click at [866, 112] on video at bounding box center [877, 67] width 164 height 123
click at [154, 276] on video at bounding box center [187, 190] width 164 height 219
drag, startPoint x: 888, startPoint y: 105, endPoint x: 833, endPoint y: 175, distance: 89.2
click at [888, 106] on video at bounding box center [877, 67] width 164 height 123
click at [477, 411] on mat-icon "videocam" at bounding box center [481, 404] width 17 height 17
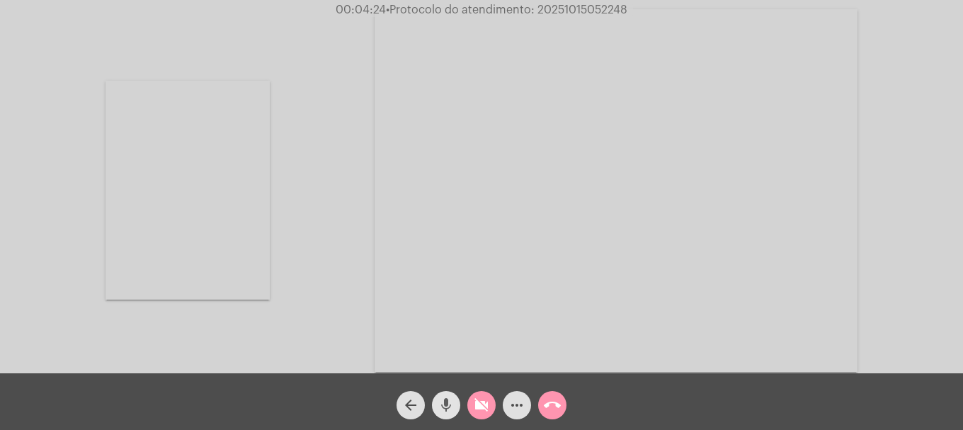
click at [455, 410] on button "mic" at bounding box center [446, 405] width 28 height 28
drag, startPoint x: 472, startPoint y: 403, endPoint x: 418, endPoint y: 403, distance: 54.5
click at [471, 403] on button "videocam_off" at bounding box center [481, 405] width 28 height 28
click at [419, 402] on button "arrow_back" at bounding box center [410, 405] width 28 height 28
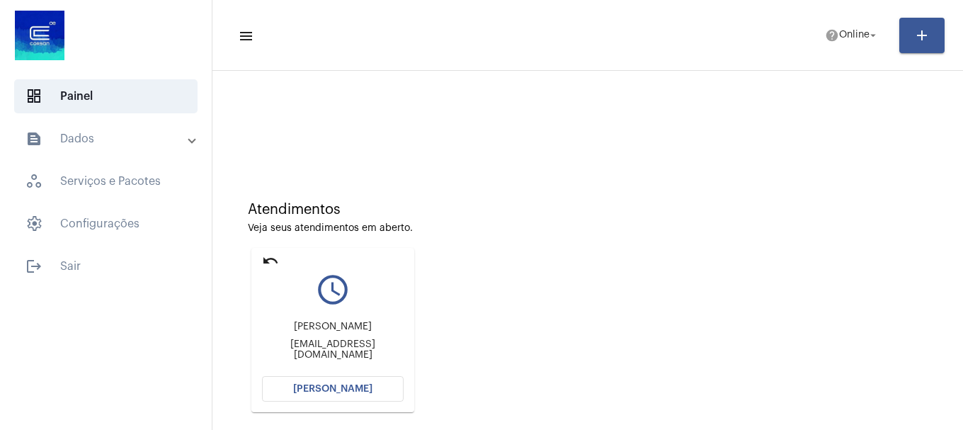
click at [338, 384] on span "[PERSON_NAME]" at bounding box center [332, 389] width 79 height 10
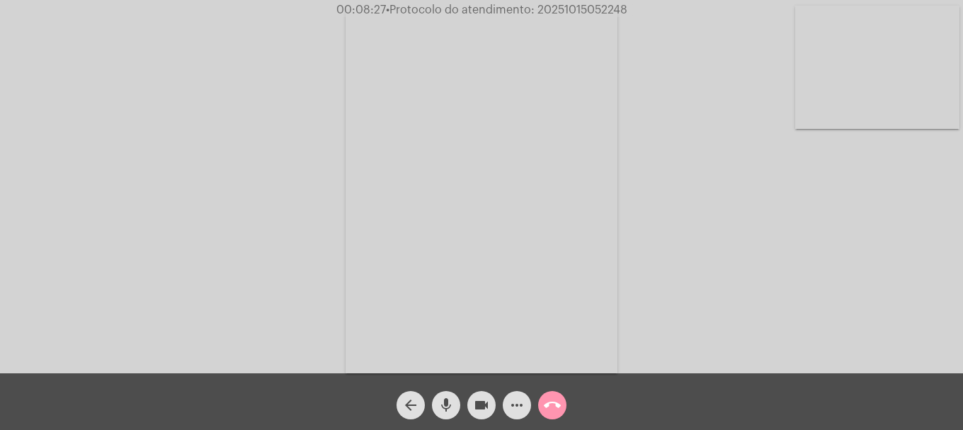
click at [588, 2] on div "Acessando Câmera e Microfone..." at bounding box center [481, 186] width 963 height 373
click at [588, 12] on span "• Protocolo do atendimento: 20251015052248" at bounding box center [506, 9] width 241 height 11
copy span "20251015052248"
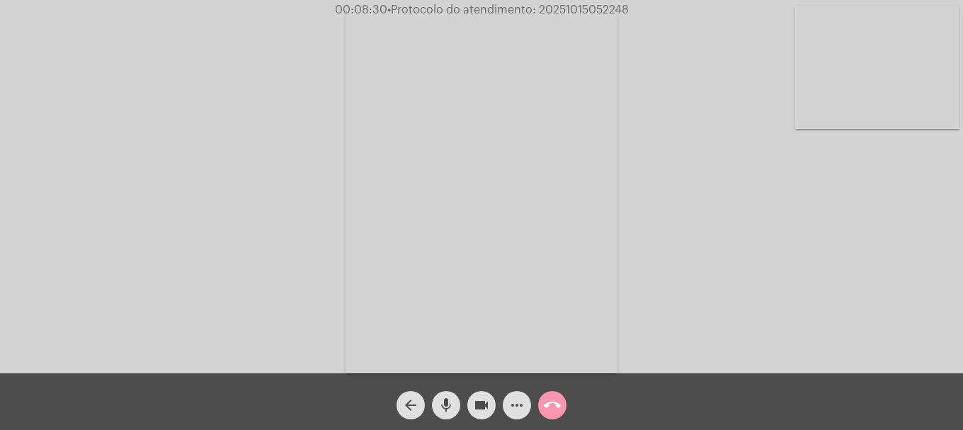
click at [519, 397] on mat-icon "more_horiz" at bounding box center [516, 404] width 17 height 17
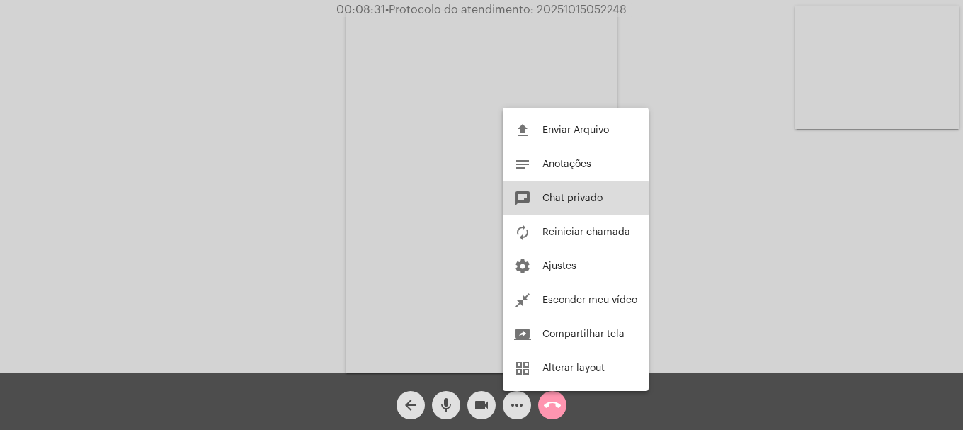
click at [558, 198] on span "Chat privado" at bounding box center [572, 198] width 60 height 10
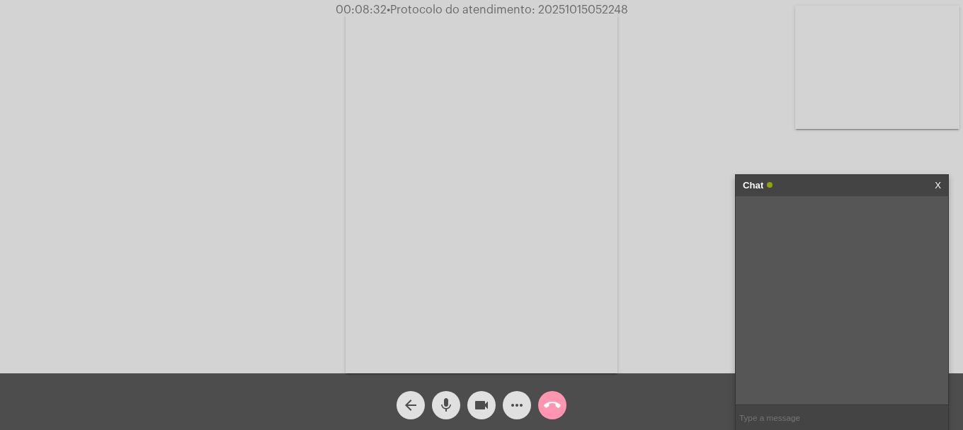
click at [777, 420] on input "text" at bounding box center [841, 417] width 212 height 25
paste input "20251015052248"
type input "20251015052248"
click at [561, 398] on button "call_end" at bounding box center [552, 405] width 28 height 28
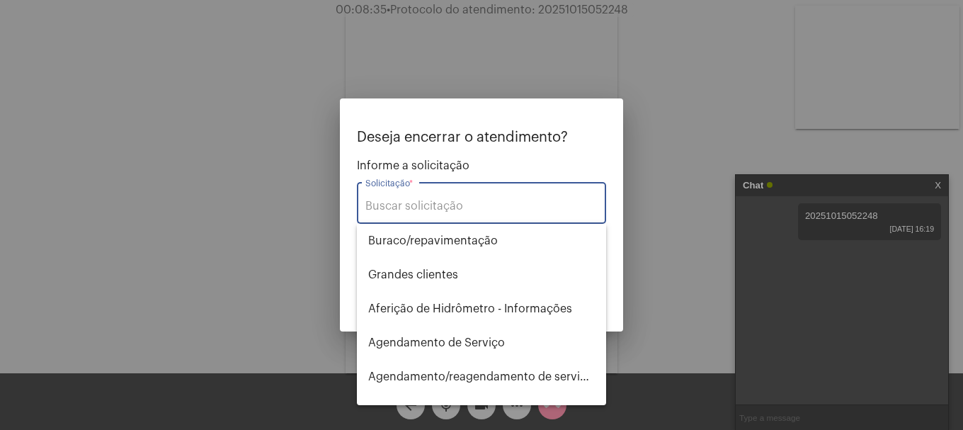
click at [515, 204] on input "Solicitação *" at bounding box center [481, 206] width 232 height 13
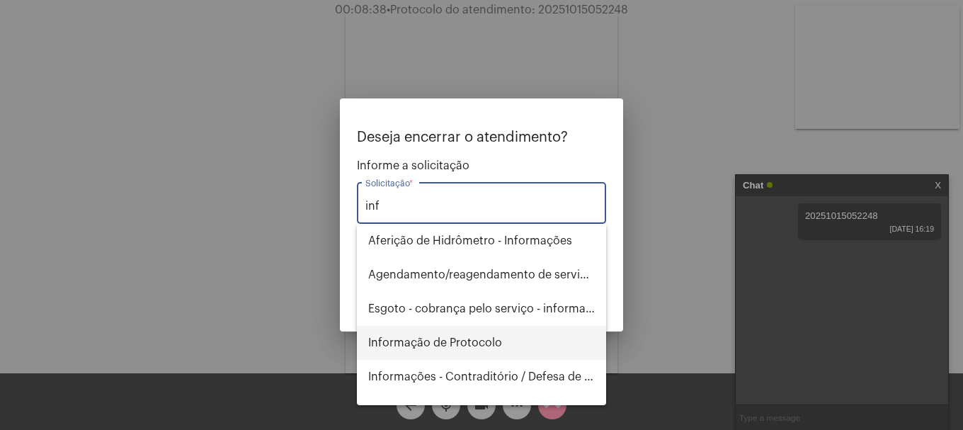
click at [449, 336] on span "Informação de Protocolo" at bounding box center [481, 343] width 226 height 34
type input "Informação de Protocolo"
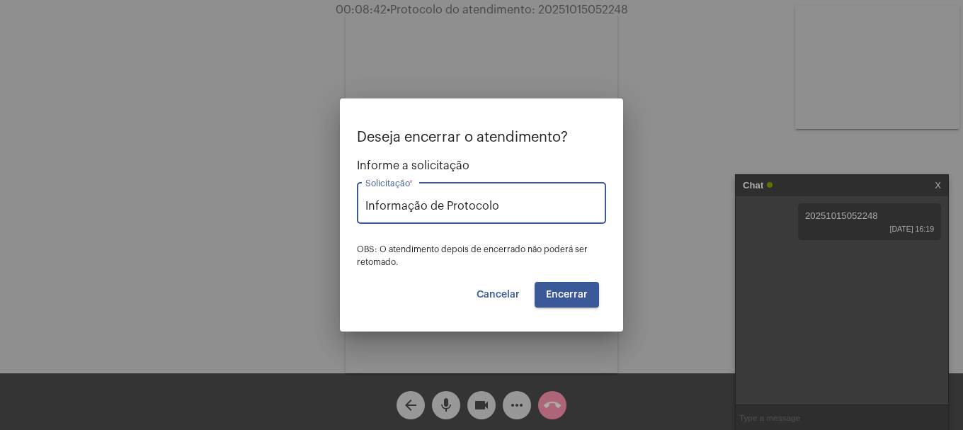
click at [560, 294] on span "Encerrar" at bounding box center [567, 294] width 42 height 10
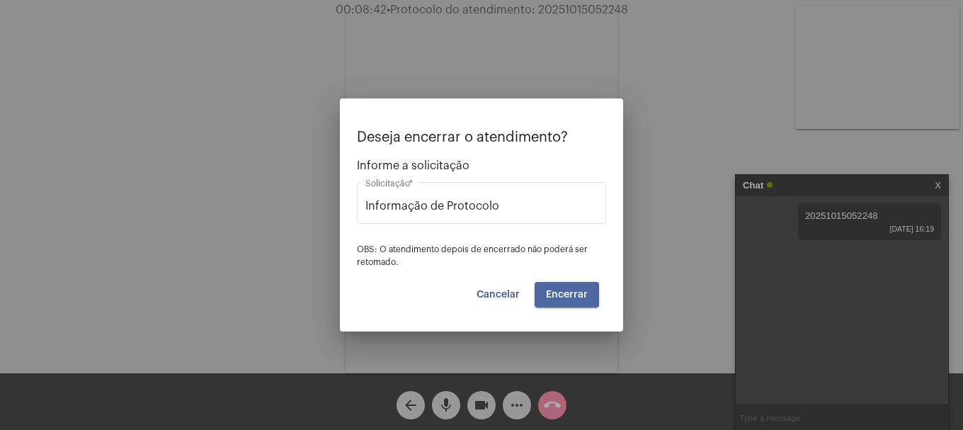
click at [560, 294] on span "Encerrar" at bounding box center [567, 294] width 42 height 10
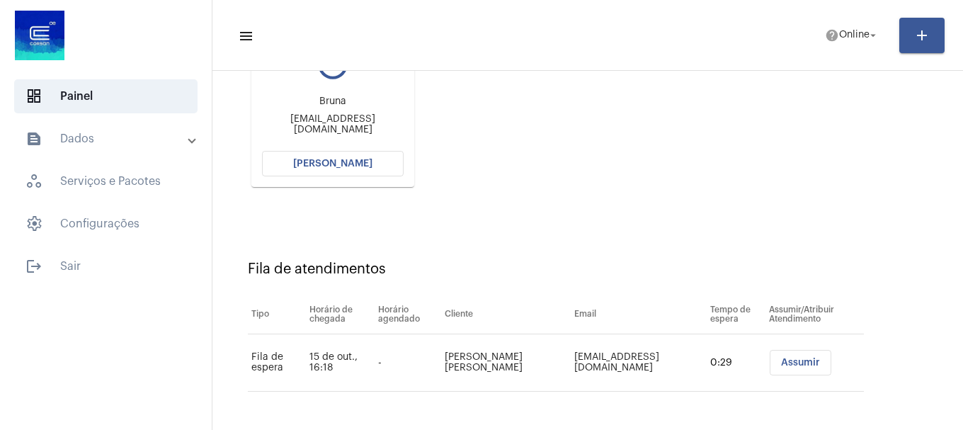
scroll to position [154, 0]
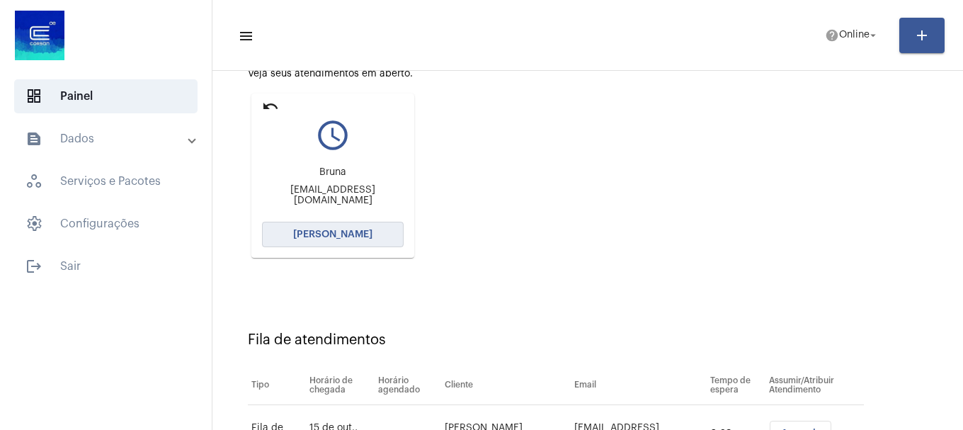
click at [336, 237] on span "[PERSON_NAME]" at bounding box center [332, 234] width 79 height 10
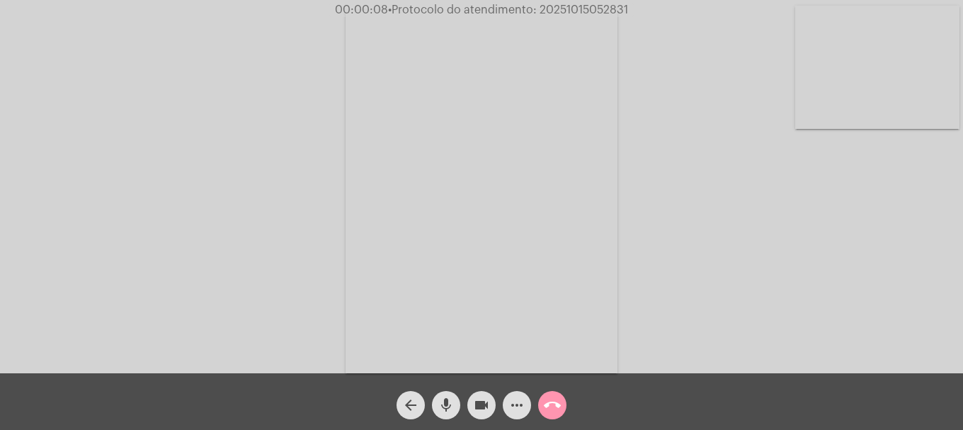
click at [451, 407] on mat-icon "mic" at bounding box center [445, 404] width 17 height 17
click at [451, 407] on mat-icon "mic_off" at bounding box center [445, 404] width 17 height 17
drag, startPoint x: 856, startPoint y: 116, endPoint x: 769, endPoint y: 161, distance: 98.4
click at [856, 116] on video at bounding box center [877, 67] width 164 height 123
click at [183, 248] on video at bounding box center [187, 190] width 164 height 219
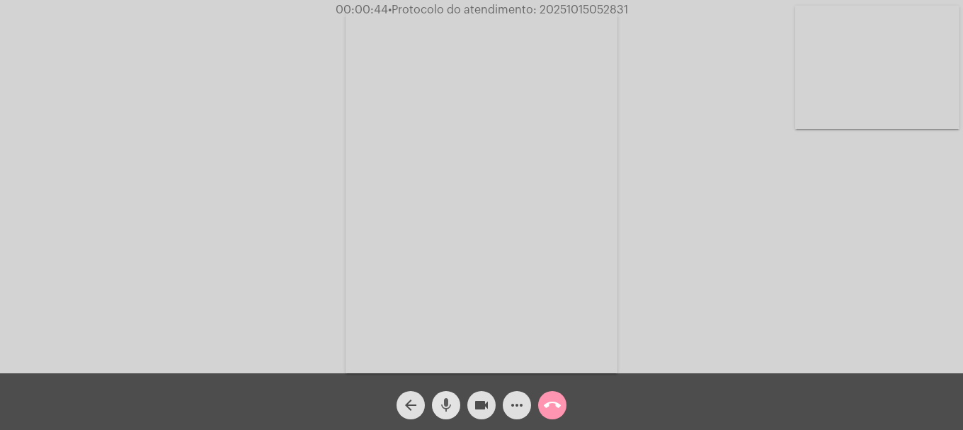
click at [448, 415] on span "mic" at bounding box center [445, 405] width 17 height 28
click at [448, 415] on span "mic_off" at bounding box center [445, 405] width 17 height 28
click at [552, 399] on mat-icon "call_end" at bounding box center [552, 404] width 17 height 17
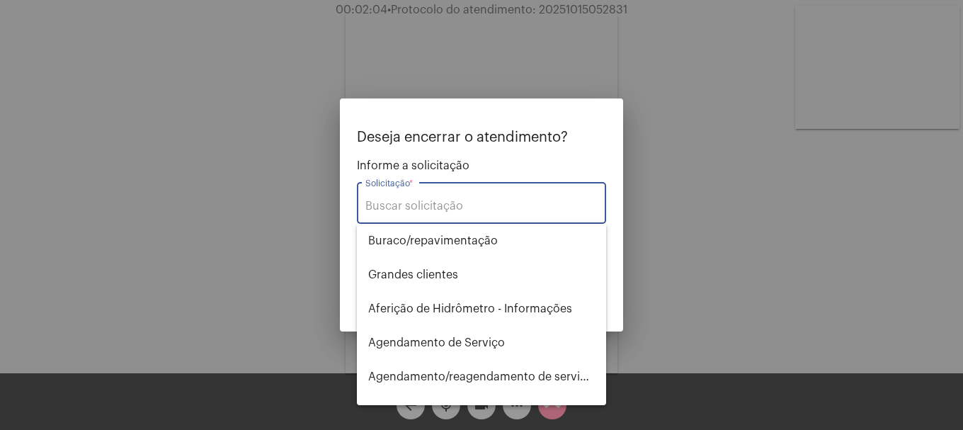
click at [464, 208] on input "Solicitação *" at bounding box center [481, 206] width 232 height 13
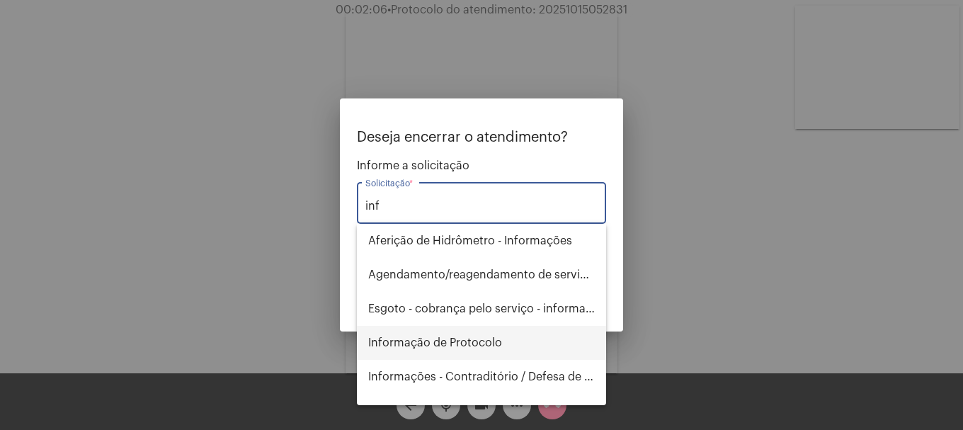
click at [420, 351] on span "Informação de Protocolo" at bounding box center [481, 343] width 226 height 34
type input "Informação de Protocolo"
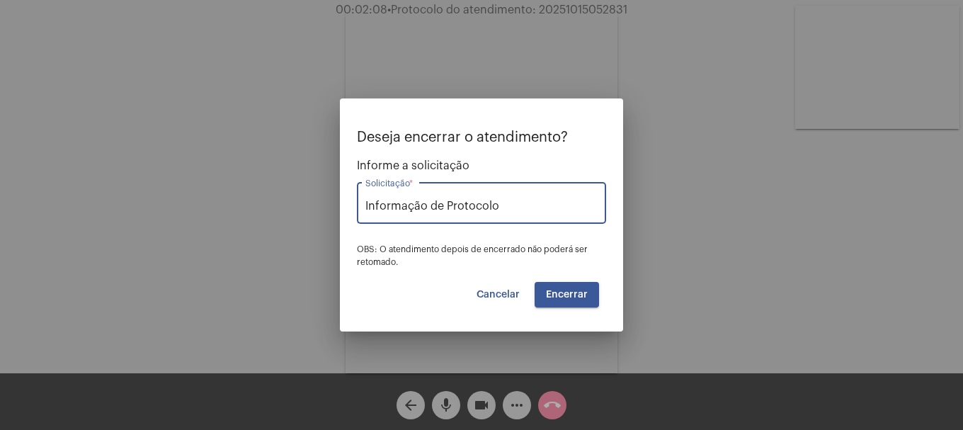
click at [561, 293] on span "Encerrar" at bounding box center [567, 294] width 42 height 10
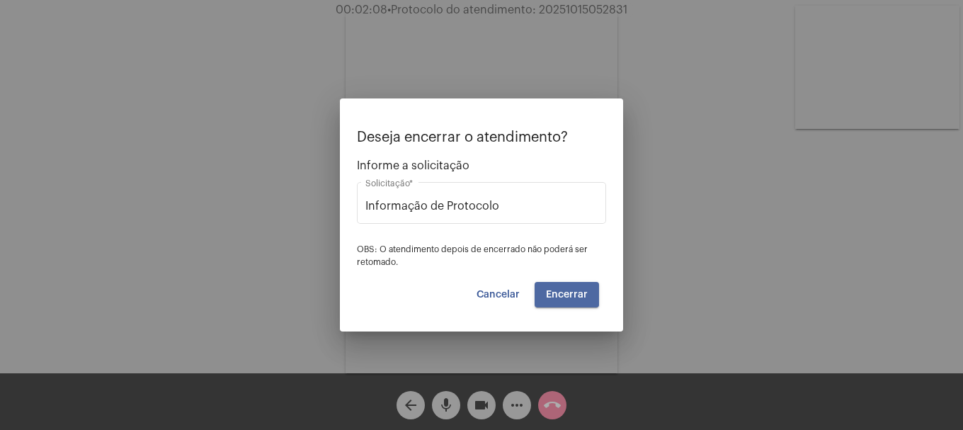
click at [561, 293] on span "Encerrar" at bounding box center [567, 294] width 42 height 10
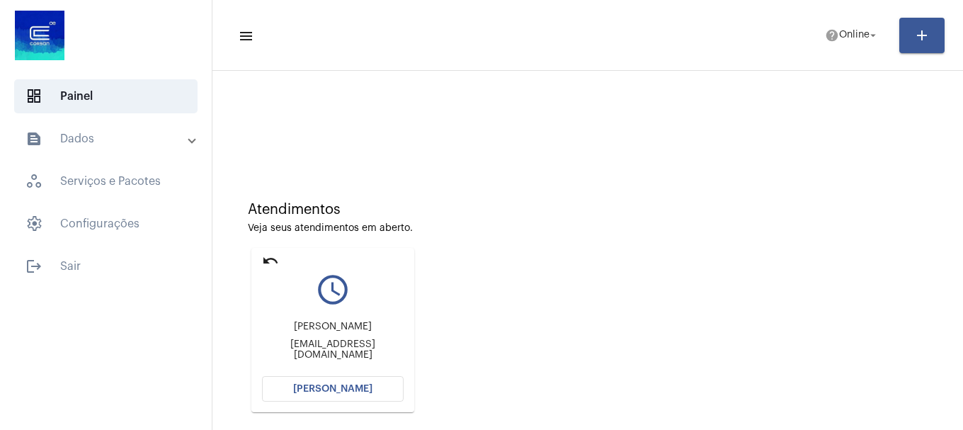
click at [363, 379] on button "[PERSON_NAME]" at bounding box center [333, 388] width 142 height 25
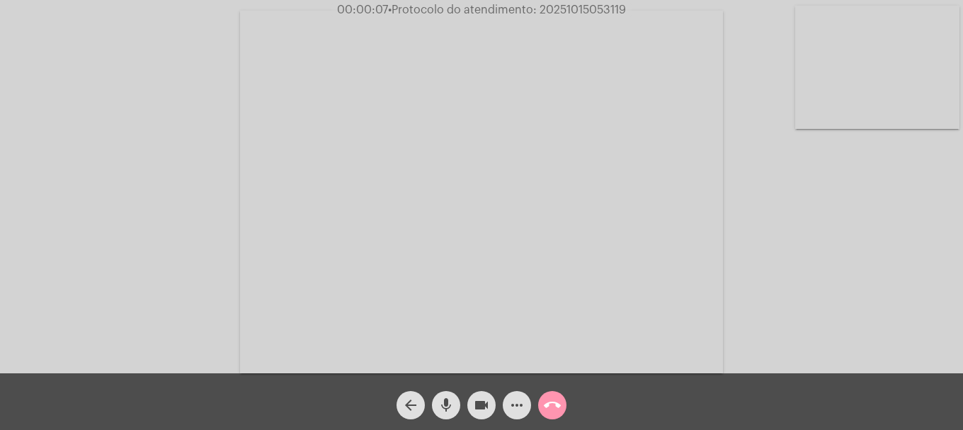
click at [446, 411] on mat-icon "mic" at bounding box center [445, 404] width 17 height 17
click at [446, 411] on mat-icon "mic_off" at bounding box center [445, 404] width 17 height 17
click at [490, 401] on button "videocam" at bounding box center [481, 405] width 28 height 28
click at [449, 403] on mat-icon "mic" at bounding box center [445, 404] width 17 height 17
click at [452, 402] on mat-icon "mic_off" at bounding box center [445, 404] width 17 height 17
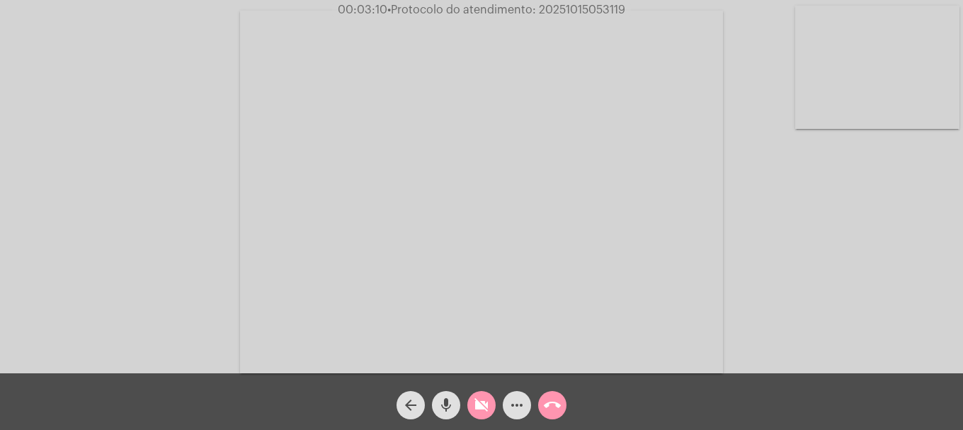
click at [471, 404] on button "videocam_off" at bounding box center [481, 405] width 28 height 28
click at [595, 6] on span "• Protocolo do atendimento: 20251015053119" at bounding box center [506, 9] width 238 height 11
copy span "20251015053119"
click at [531, 398] on div "more_horiz" at bounding box center [516, 401] width 35 height 35
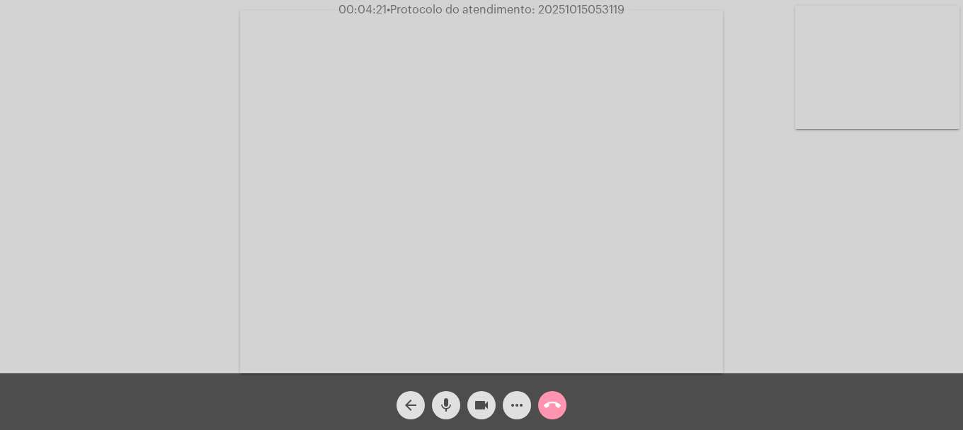
click at [525, 398] on button "more_horiz" at bounding box center [517, 405] width 28 height 28
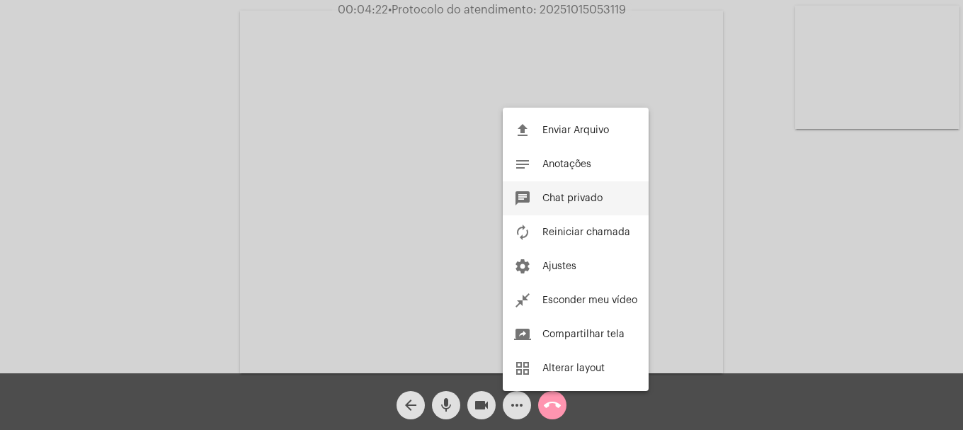
click at [573, 209] on button "chat Chat privado" at bounding box center [576, 198] width 146 height 34
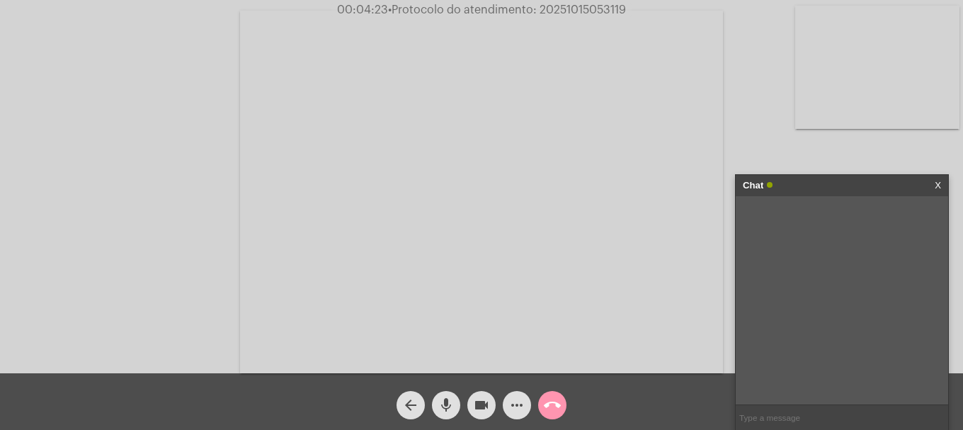
click at [771, 415] on input "text" at bounding box center [841, 417] width 212 height 25
paste input "20251015053119"
type input "20251015053119"
click at [551, 404] on mat-icon "call_end" at bounding box center [552, 404] width 17 height 17
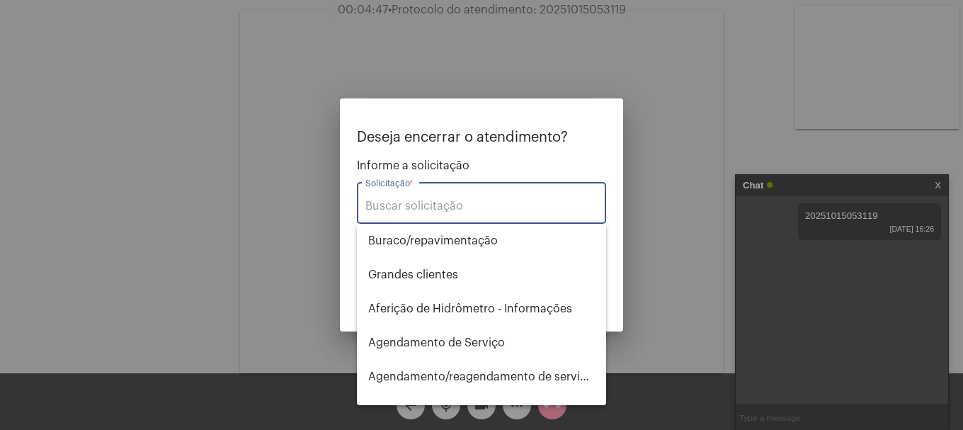
click at [482, 204] on input "Solicitação *" at bounding box center [481, 206] width 232 height 13
type input "s"
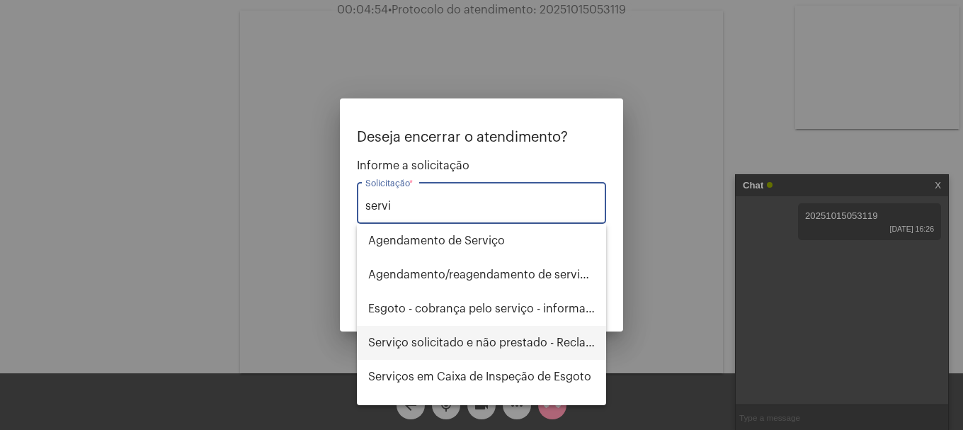
click at [487, 348] on span "Serviço solicitado e não prestado - Reclamação" at bounding box center [481, 343] width 226 height 34
type input "Serviço solicitado e não prestado - Reclamação"
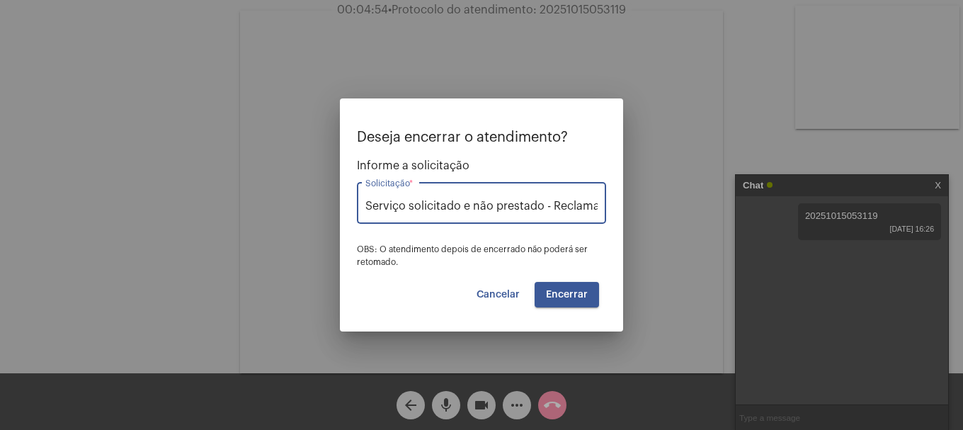
scroll to position [0, 19]
click at [554, 301] on button "Encerrar" at bounding box center [566, 294] width 64 height 25
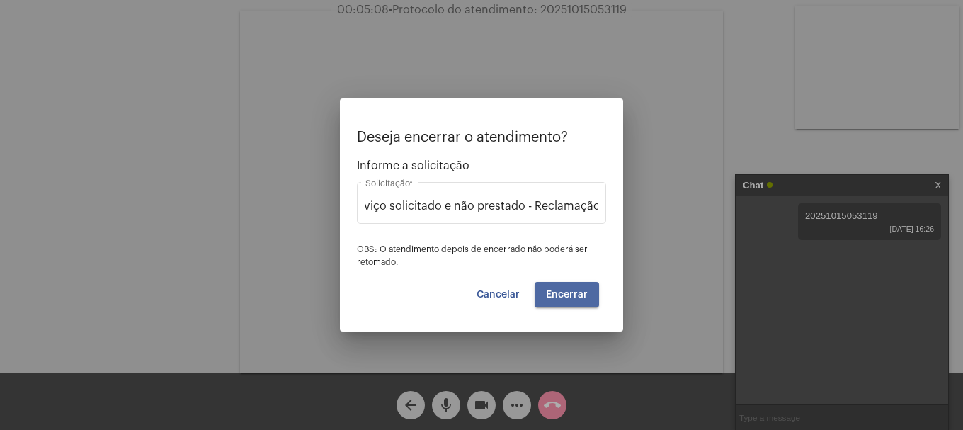
scroll to position [0, 0]
click at [554, 301] on button "Encerrar" at bounding box center [566, 294] width 64 height 25
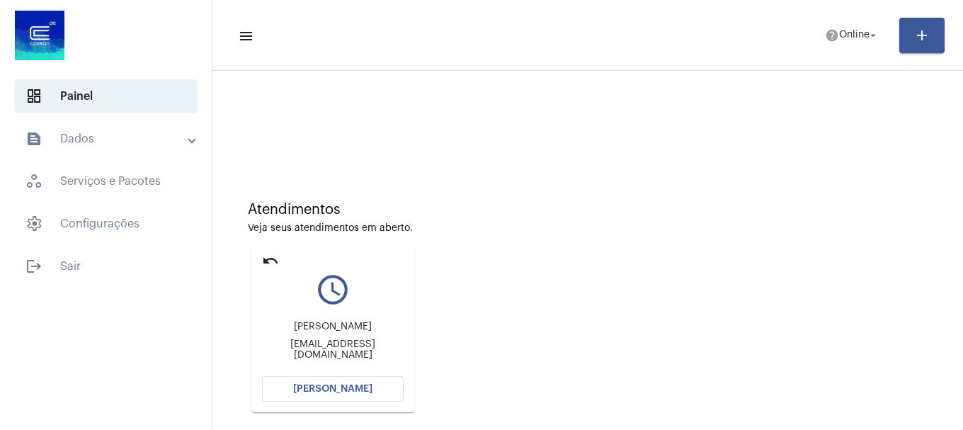
click at [309, 382] on button "[PERSON_NAME]" at bounding box center [333, 388] width 142 height 25
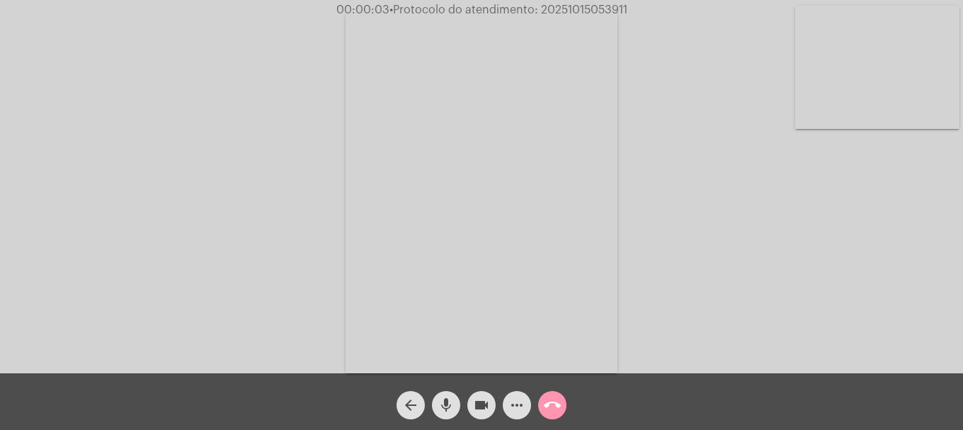
click at [860, 107] on video at bounding box center [877, 67] width 164 height 123
click at [200, 142] on video at bounding box center [187, 190] width 164 height 219
click at [931, 114] on video at bounding box center [877, 67] width 164 height 123
click at [459, 407] on button "mic" at bounding box center [446, 405] width 28 height 28
click at [459, 407] on button "mic_off" at bounding box center [446, 405] width 28 height 28
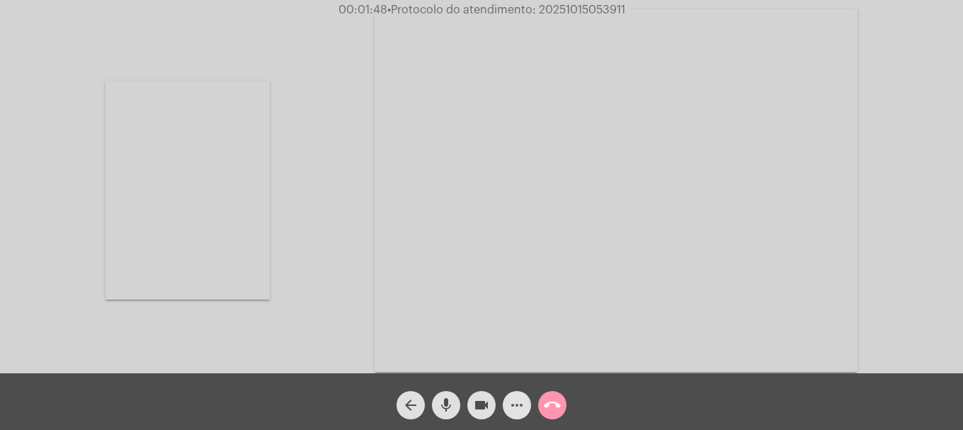
click at [506, 403] on button "more_horiz" at bounding box center [517, 405] width 28 height 28
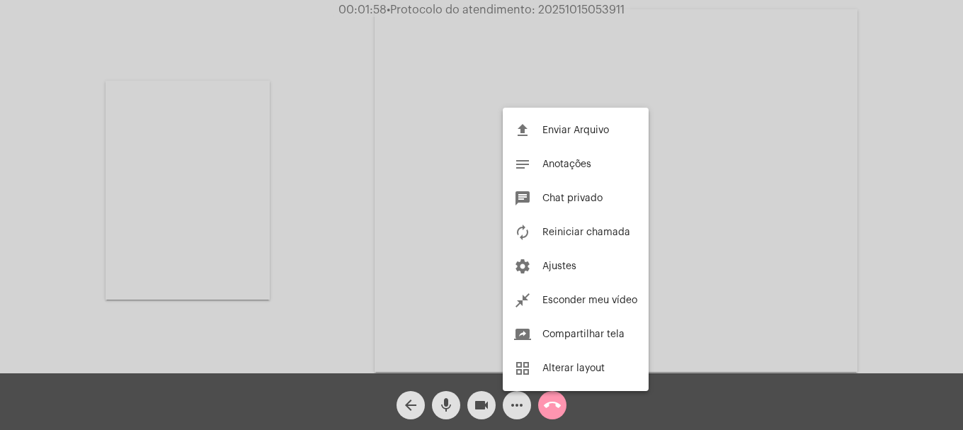
click at [303, 166] on div at bounding box center [481, 215] width 963 height 430
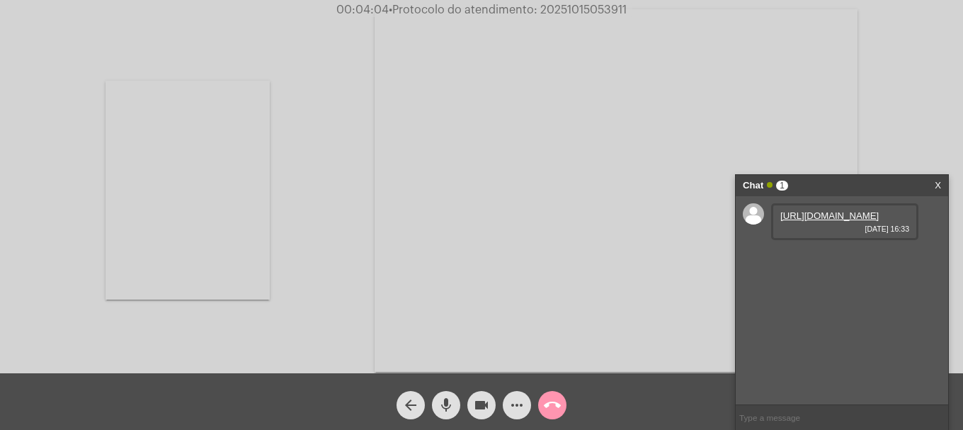
click at [829, 221] on link "https://neft-transfer-bucket.s3.amazonaws.com/temp-27511981-2ee6-a489-b5bf-47ce…" at bounding box center [829, 215] width 98 height 11
click at [871, 261] on link "https://neft-transfer-bucket.s3.amazonaws.com/temp-c4d61e51-5913-47a5-bef2-17d1…" at bounding box center [829, 256] width 98 height 11
click at [808, 302] on link "https://neft-transfer-bucket.s3.amazonaws.com/temp-1abf710a-3731-838f-508b-e8ec…" at bounding box center [829, 296] width 98 height 11
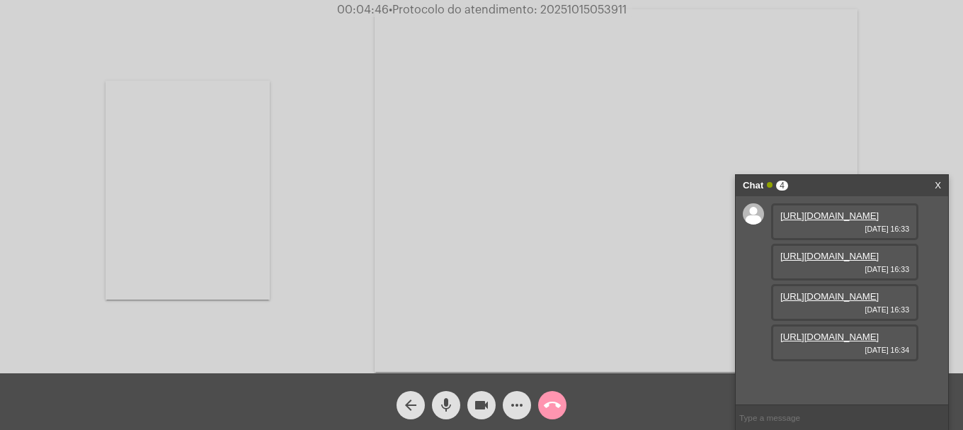
scroll to position [84, 0]
click at [839, 342] on link "https://neft-transfer-bucket.s3.amazonaws.com/temp-70cc070b-0afa-235a-09a8-b1e3…" at bounding box center [829, 336] width 98 height 11
click at [828, 377] on link "https://neft-transfer-bucket.s3.amazonaws.com/temp-bad029e6-e0be-342a-b05e-88ae…" at bounding box center [829, 377] width 98 height 11
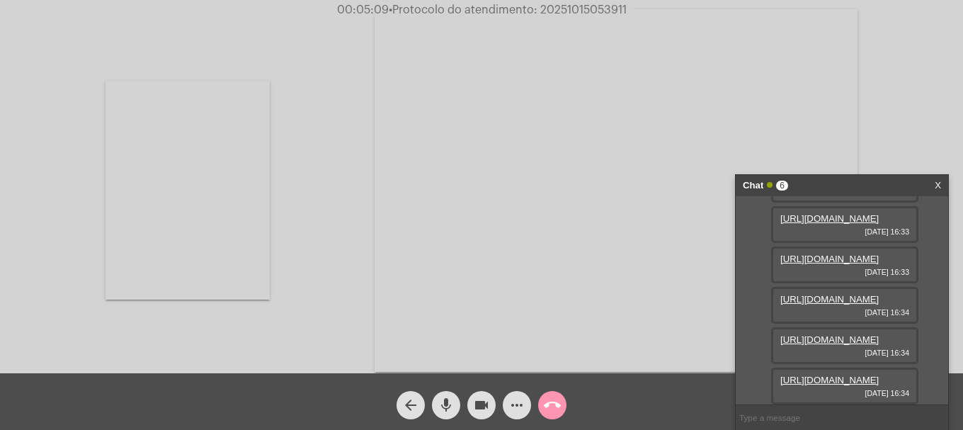
scroll to position [229, 0]
click at [839, 374] on link "https://neft-transfer-bucket.s3.amazonaws.com/temp-357bd0e8-3701-f213-5f45-8dda…" at bounding box center [829, 379] width 98 height 11
click at [813, 374] on link "https://neft-transfer-bucket.s3.amazonaws.com/temp-98a2c07a-8ebb-3b3c-c0ec-5223…" at bounding box center [829, 379] width 98 height 11
click at [451, 410] on mat-icon "mic" at bounding box center [445, 404] width 17 height 17
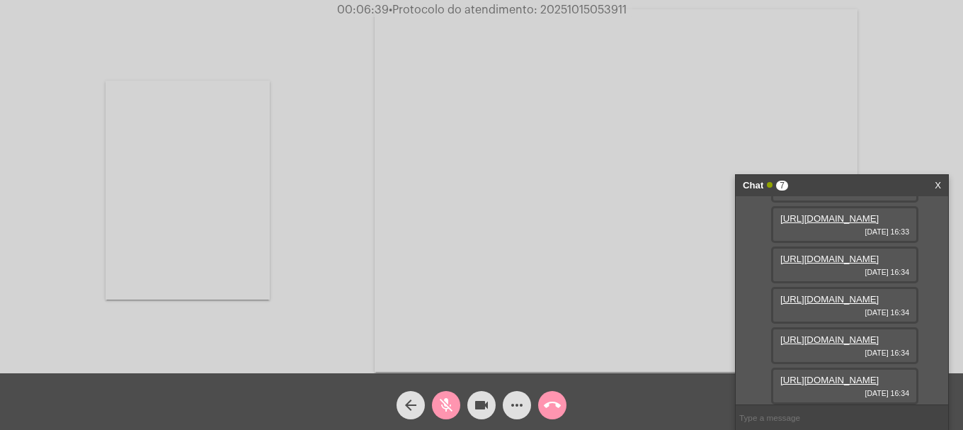
click at [446, 400] on mat-icon "mic_off" at bounding box center [445, 404] width 17 height 17
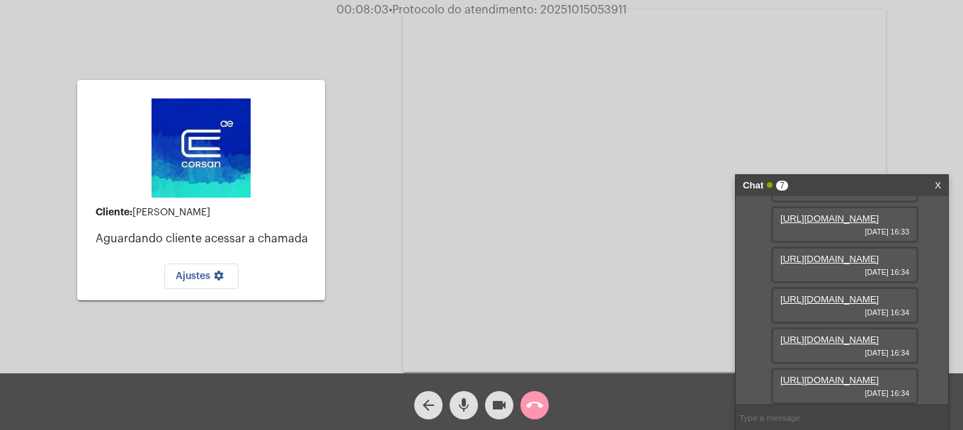
click at [498, 406] on mat-icon "videocam" at bounding box center [498, 404] width 17 height 17
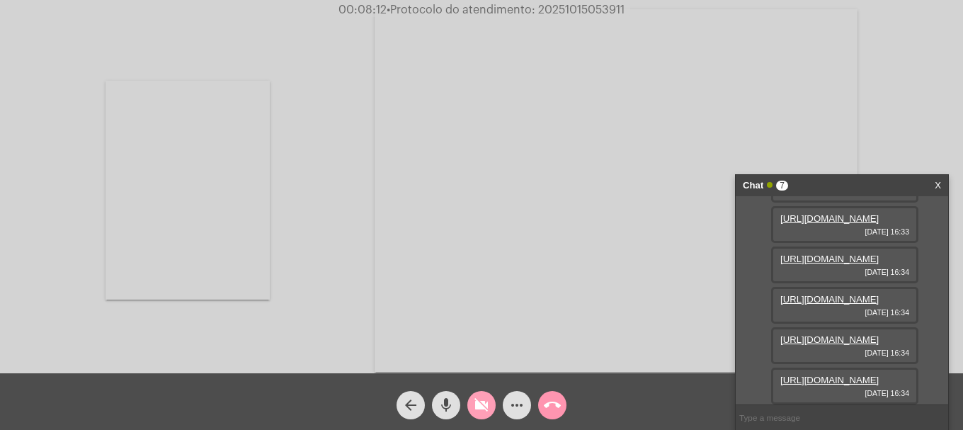
click at [488, 410] on mat-icon "videocam_off" at bounding box center [481, 404] width 17 height 17
click at [842, 374] on link "https://neft-transfer-bucket.s3.amazonaws.com/temp-1617f736-a272-833c-8e40-803b…" at bounding box center [829, 379] width 98 height 11
click at [513, 400] on mat-icon "more_horiz" at bounding box center [516, 404] width 17 height 17
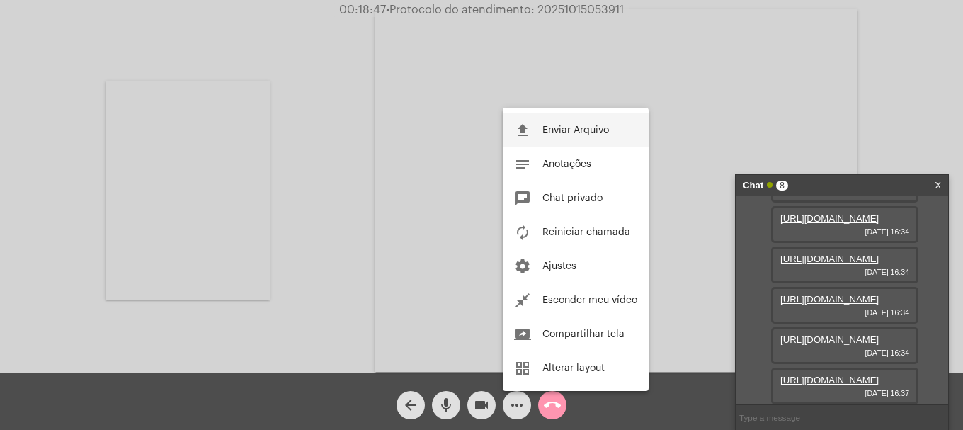
click at [575, 139] on button "file_upload Enviar Arquivo" at bounding box center [576, 130] width 146 height 34
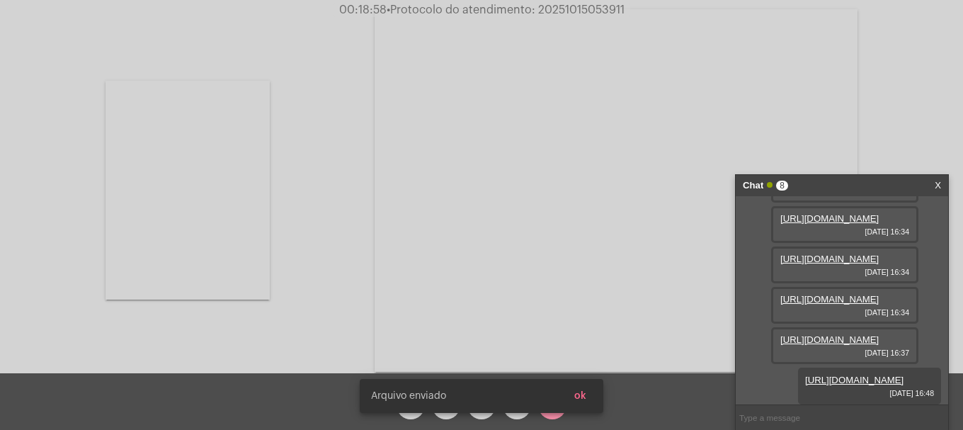
scroll to position [445, 0]
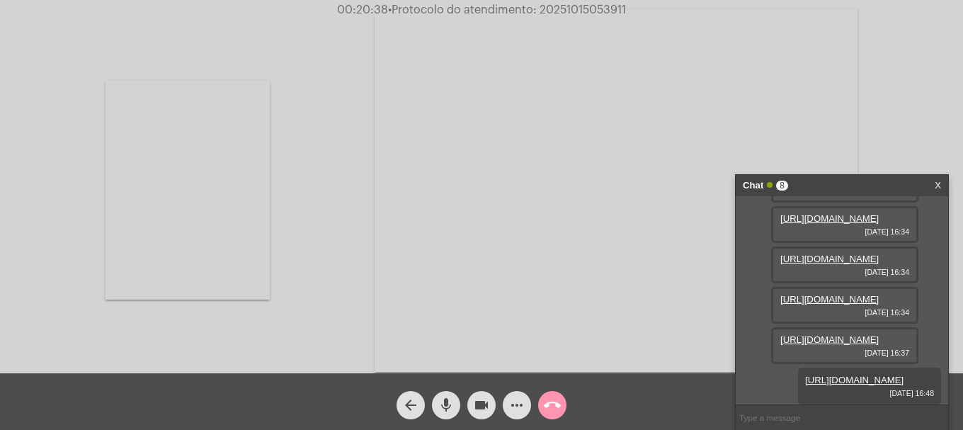
click at [588, 8] on span "• Protocolo do atendimento: 20251015053911" at bounding box center [507, 9] width 238 height 11
copy span "20251015053911"
click at [779, 418] on input "text" at bounding box center [841, 417] width 212 height 25
paste input "20251015053911"
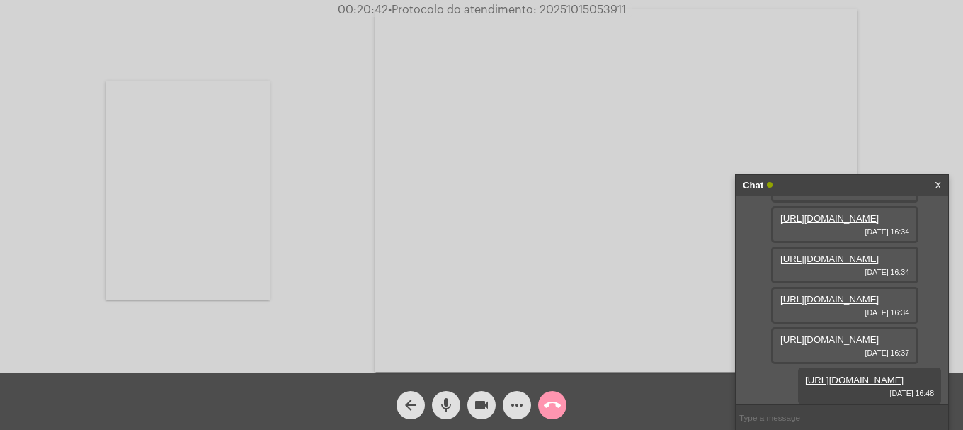
type input "20251015053911"
click at [551, 410] on mat-icon "call_end" at bounding box center [552, 404] width 17 height 17
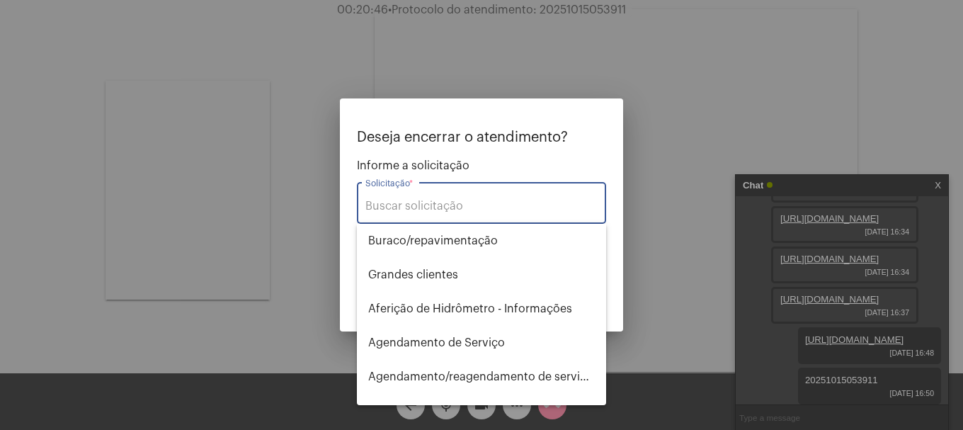
click at [503, 208] on input "Solicitação *" at bounding box center [481, 206] width 232 height 13
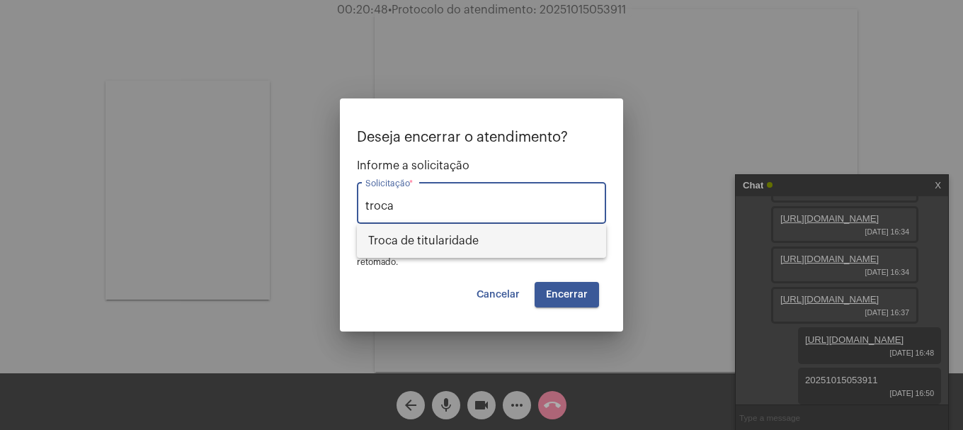
click at [439, 237] on span "Troca de titularidade" at bounding box center [481, 241] width 226 height 34
type input "Troca de titularidade"
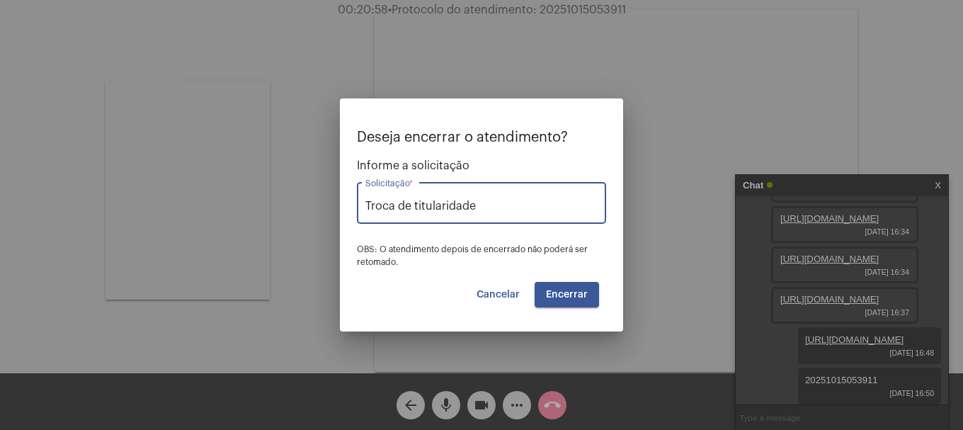
click at [565, 293] on span "Encerrar" at bounding box center [567, 294] width 42 height 10
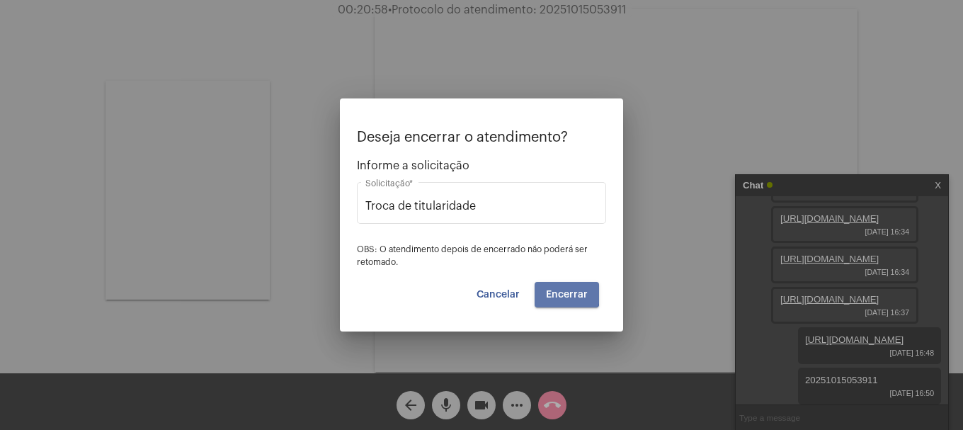
click at [565, 293] on span "Encerrar" at bounding box center [567, 294] width 42 height 10
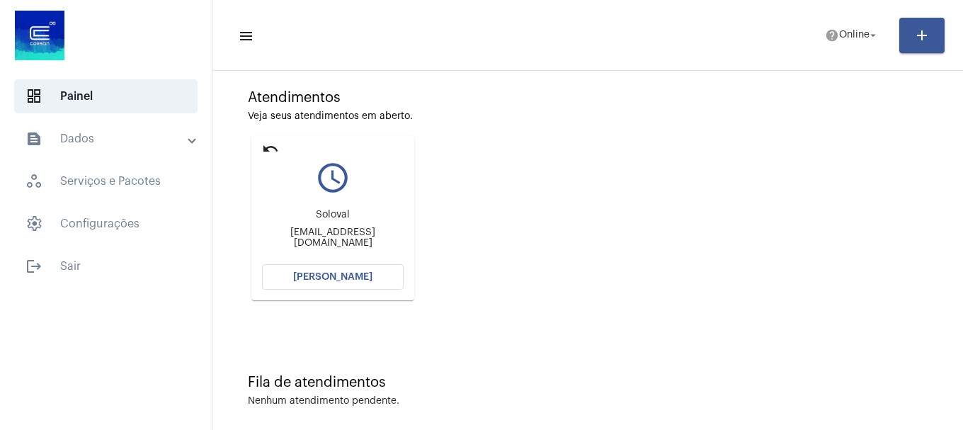
scroll to position [124, 0]
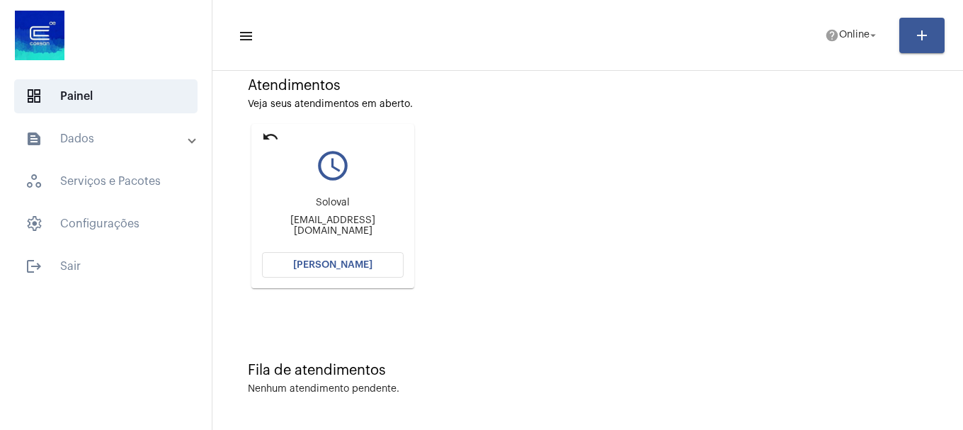
click at [358, 263] on span "[PERSON_NAME]" at bounding box center [332, 265] width 79 height 10
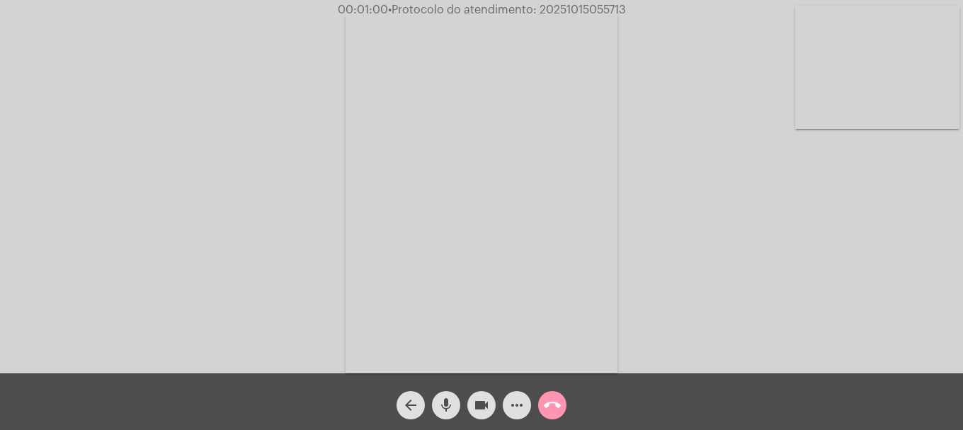
click at [449, 410] on mat-icon "mic" at bounding box center [445, 404] width 17 height 17
click at [450, 409] on mat-icon "mic_off" at bounding box center [445, 404] width 17 height 17
click at [442, 395] on span "mic" at bounding box center [445, 405] width 17 height 28
click at [442, 395] on span "mic_off" at bounding box center [445, 405] width 17 height 28
click at [442, 395] on span "mic" at bounding box center [445, 405] width 17 height 28
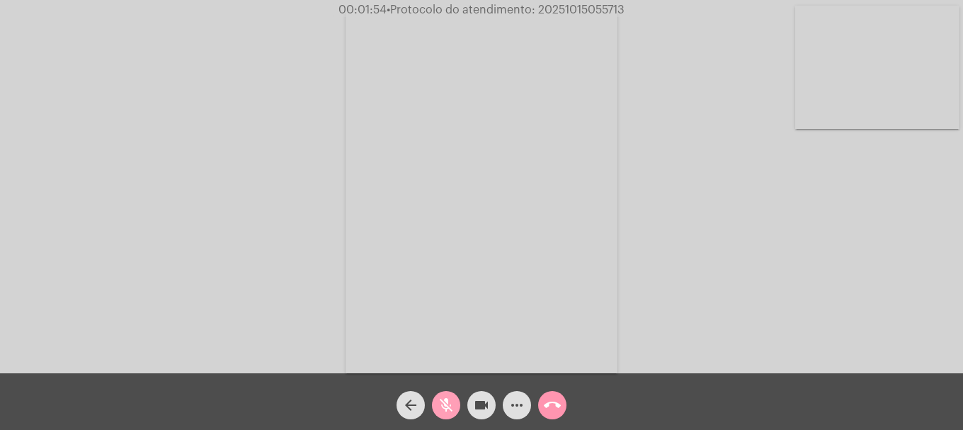
click at [442, 395] on span "mic_off" at bounding box center [445, 405] width 17 height 28
click at [442, 395] on span "mic" at bounding box center [445, 405] width 17 height 28
click at [442, 395] on span "mic_off" at bounding box center [445, 405] width 17 height 28
click at [442, 395] on span "mic" at bounding box center [445, 405] width 17 height 28
click at [442, 395] on span "mic_off" at bounding box center [445, 405] width 17 height 28
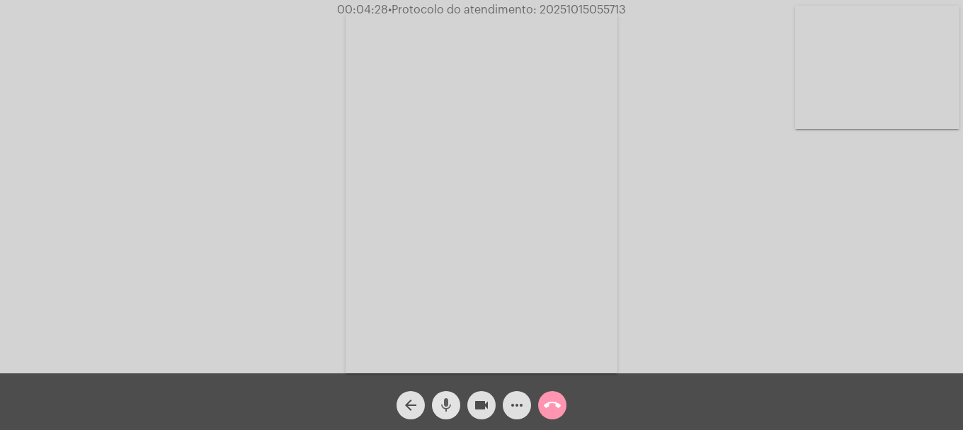
click at [439, 394] on span "mic" at bounding box center [445, 405] width 17 height 28
click at [439, 394] on span "mic_off" at bounding box center [445, 405] width 17 height 28
click at [524, 409] on mat-icon "more_horiz" at bounding box center [516, 404] width 17 height 17
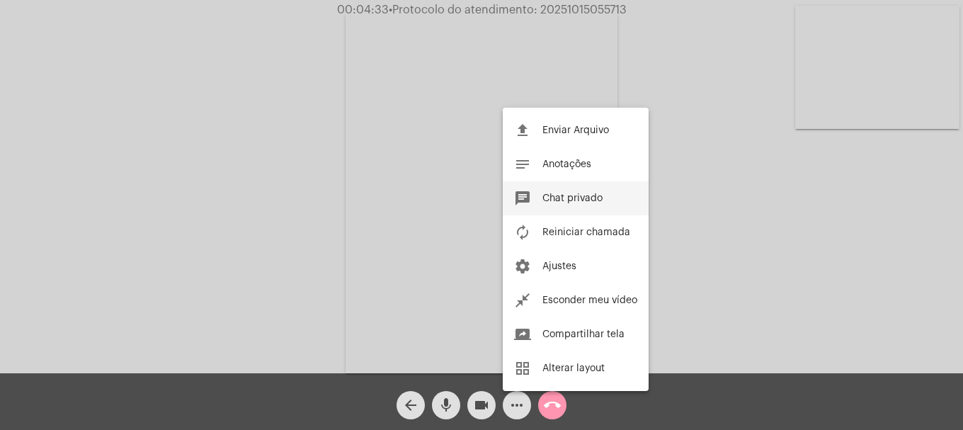
click at [584, 205] on button "chat Chat privado" at bounding box center [576, 198] width 146 height 34
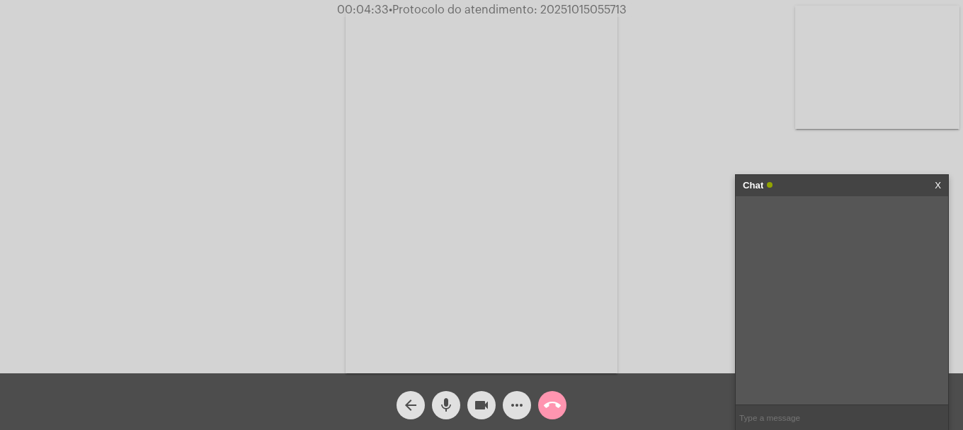
click at [859, 418] on input "text" at bounding box center [841, 417] width 212 height 25
type input "OII"
click at [898, 421] on input "text" at bounding box center [841, 417] width 212 height 25
click at [434, 396] on button "mic" at bounding box center [446, 405] width 28 height 28
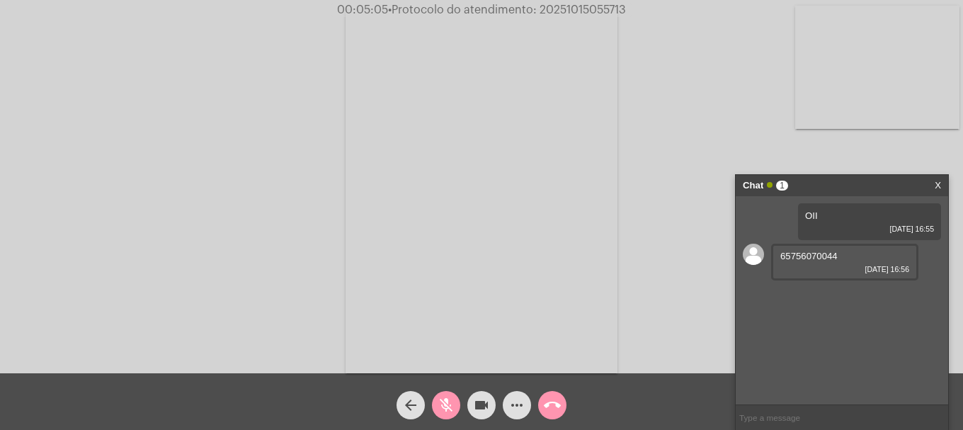
drag, startPoint x: 789, startPoint y: 258, endPoint x: 742, endPoint y: 258, distance: 47.4
click at [742, 258] on div "OII 15/10/2025 16:55 65756070044 15/10/2025 16:56" at bounding box center [841, 300] width 212 height 208
copy div "65756070044"
click at [447, 400] on mat-icon "mic_off" at bounding box center [445, 404] width 17 height 17
click at [832, 417] on input "text" at bounding box center [841, 417] width 212 height 25
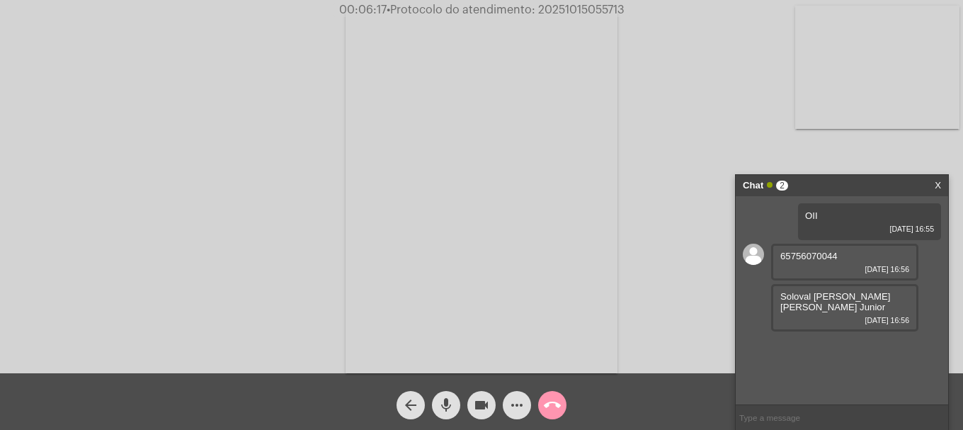
type input "I"
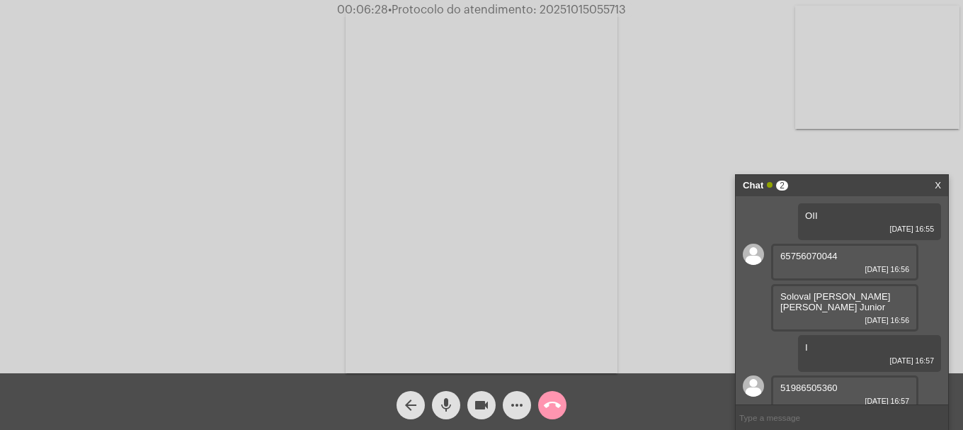
scroll to position [8, 0]
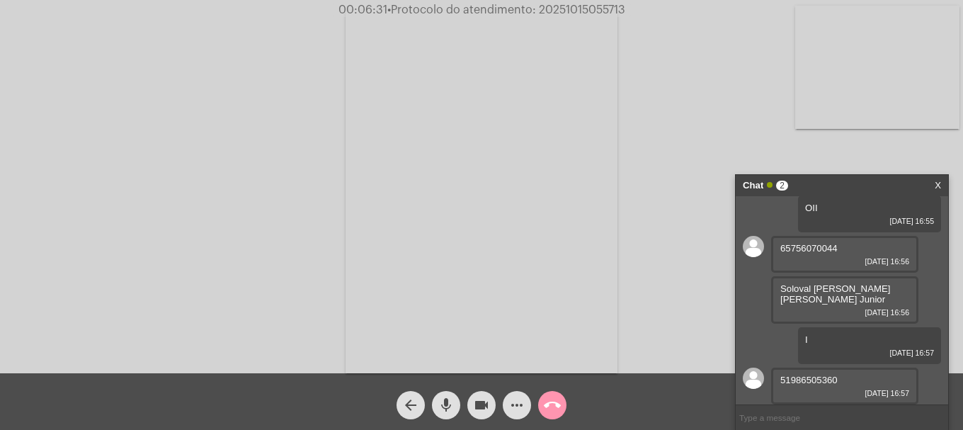
click at [822, 380] on span "51986505360" at bounding box center [808, 379] width 57 height 11
copy span "51986505360"
click at [546, 400] on mat-icon "call_end" at bounding box center [552, 404] width 17 height 17
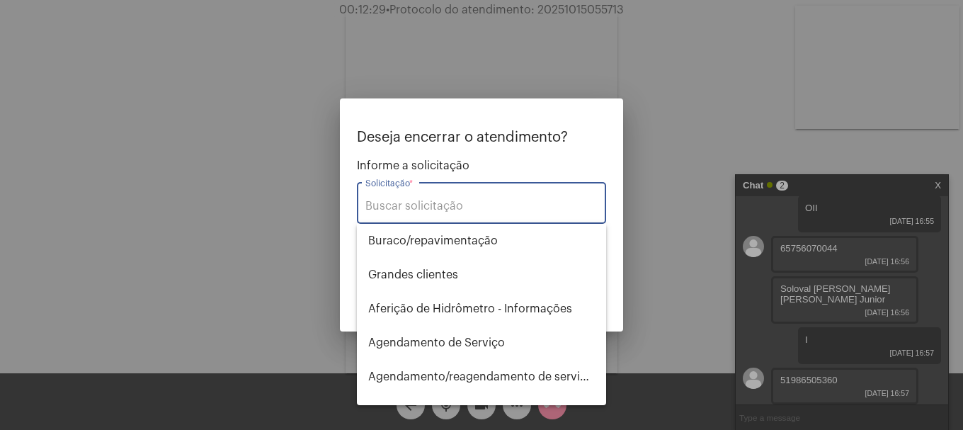
click at [457, 200] on input "Solicitação *" at bounding box center [481, 206] width 232 height 13
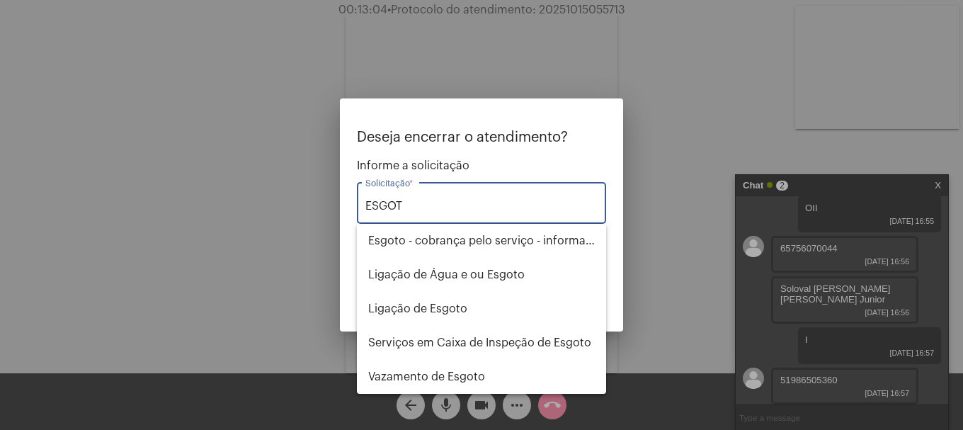
type input "ESGOT"
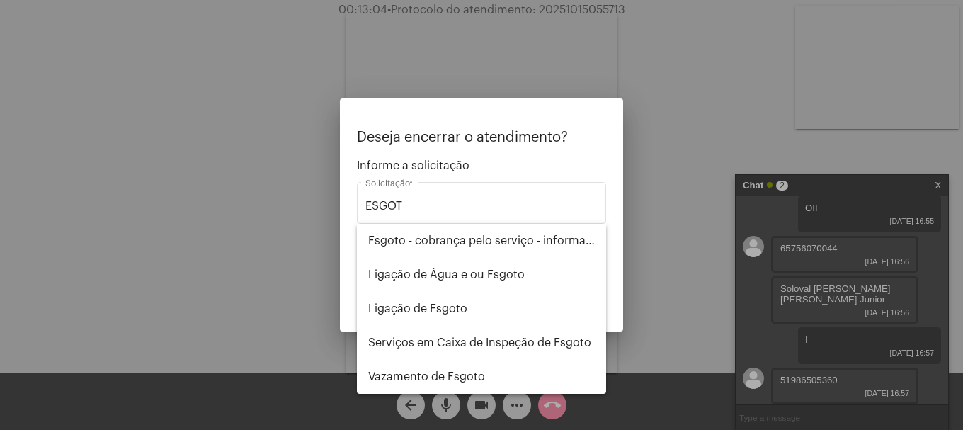
drag, startPoint x: 513, startPoint y: 93, endPoint x: 560, endPoint y: 42, distance: 69.1
click at [514, 91] on div at bounding box center [481, 215] width 963 height 430
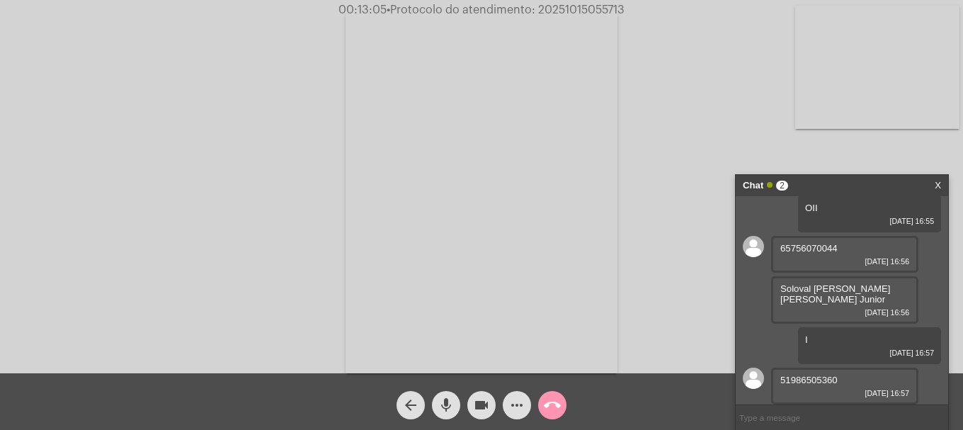
click at [576, 8] on span "• Protocolo do atendimento: 20251015055713" at bounding box center [505, 9] width 238 height 11
copy span "20251015055713"
click at [816, 408] on input "text" at bounding box center [841, 417] width 212 height 25
paste input "20251015055713"
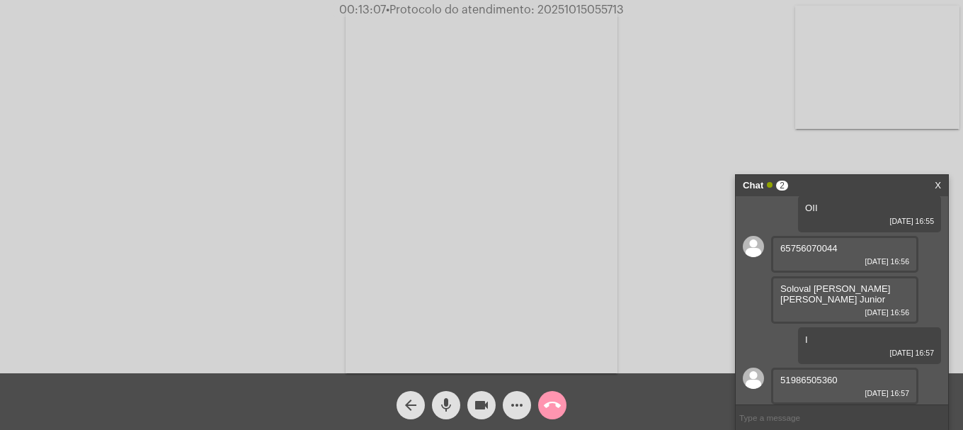
type input "20251015055713"
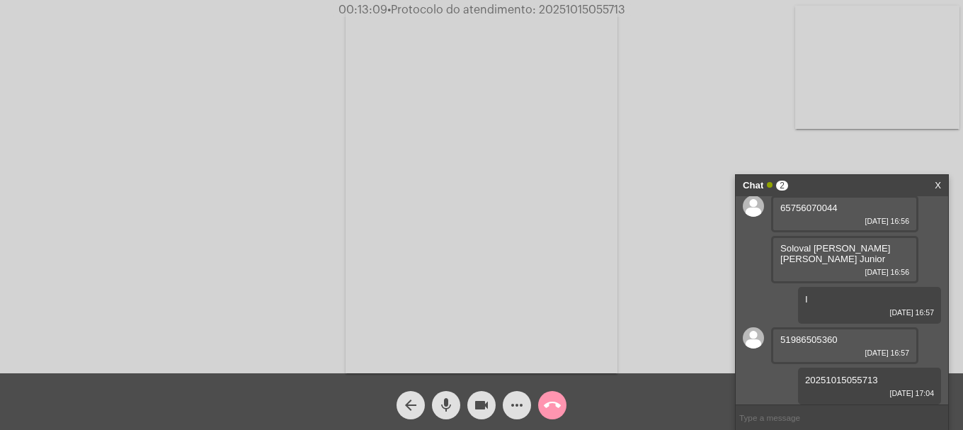
click at [555, 405] on mat-icon "call_end" at bounding box center [552, 404] width 17 height 17
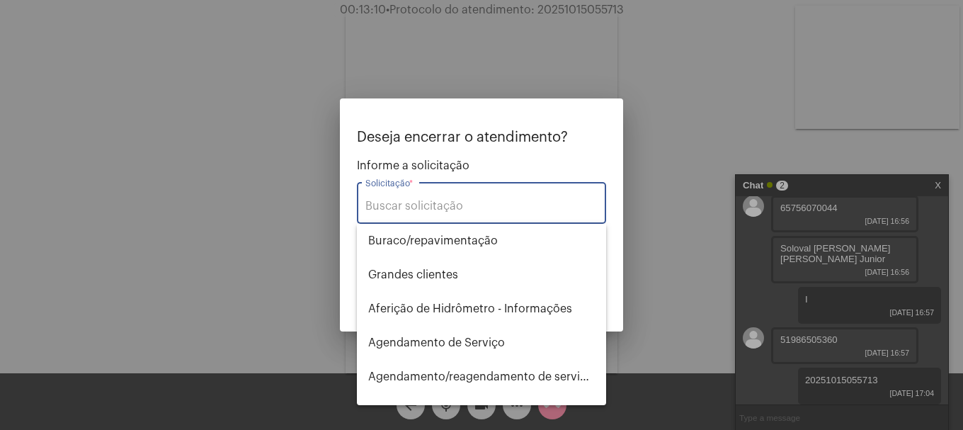
click at [455, 199] on div "Solicitação *" at bounding box center [481, 201] width 232 height 45
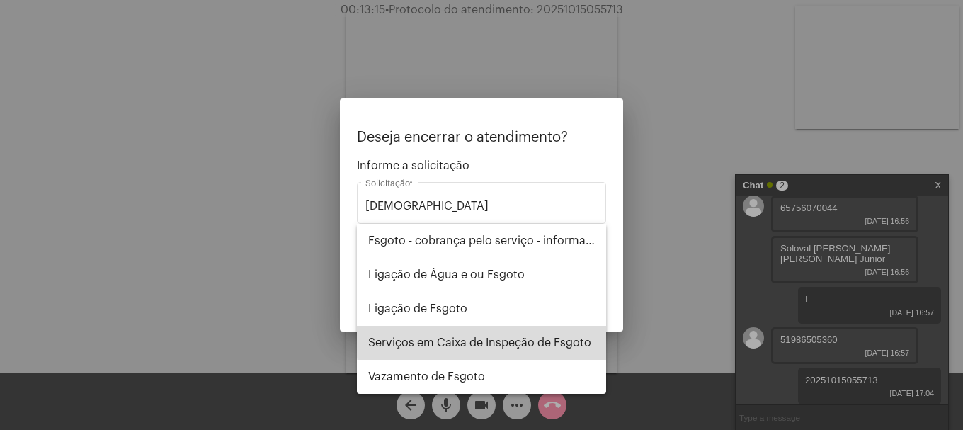
click at [522, 341] on span "Serviços em Caixa de Inspeção de Esgoto" at bounding box center [481, 343] width 226 height 34
type input "Serviços em Caixa de Inspeção de Esgoto"
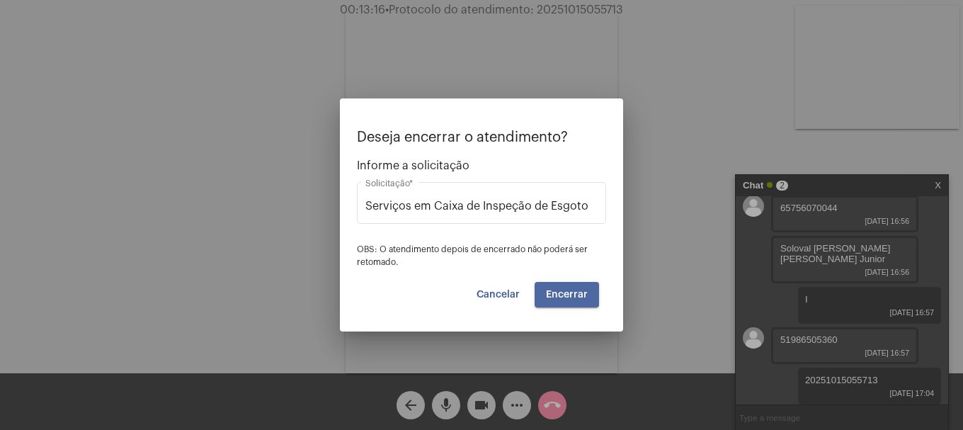
click at [584, 289] on span "Encerrar" at bounding box center [567, 294] width 42 height 10
